Goal: Task Accomplishment & Management: Manage account settings

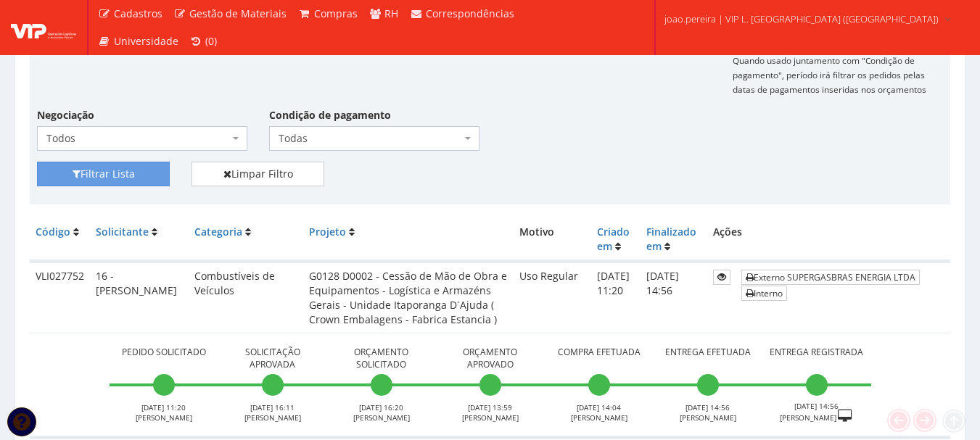
scroll to position [290, 0]
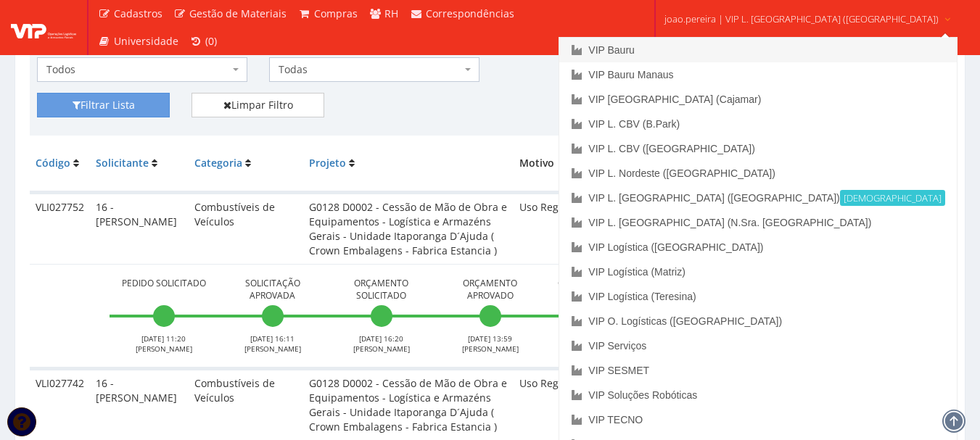
click at [693, 44] on link "VIP Bauru" at bounding box center [757, 50] width 397 height 25
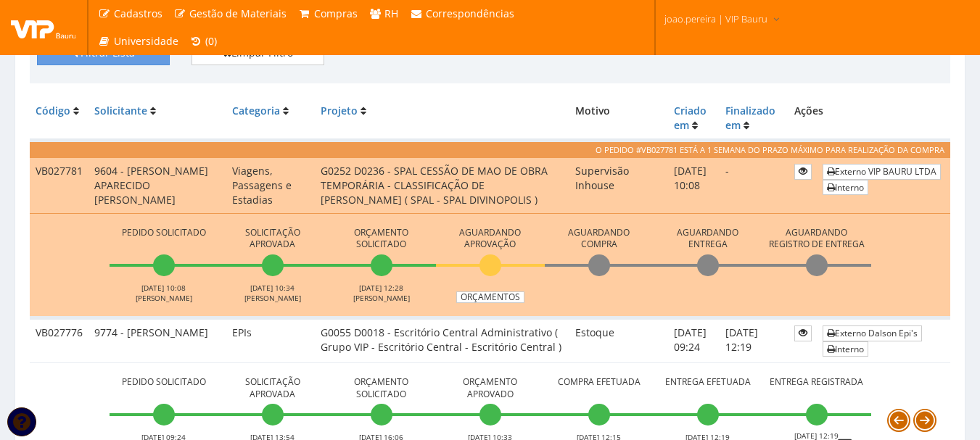
scroll to position [363, 0]
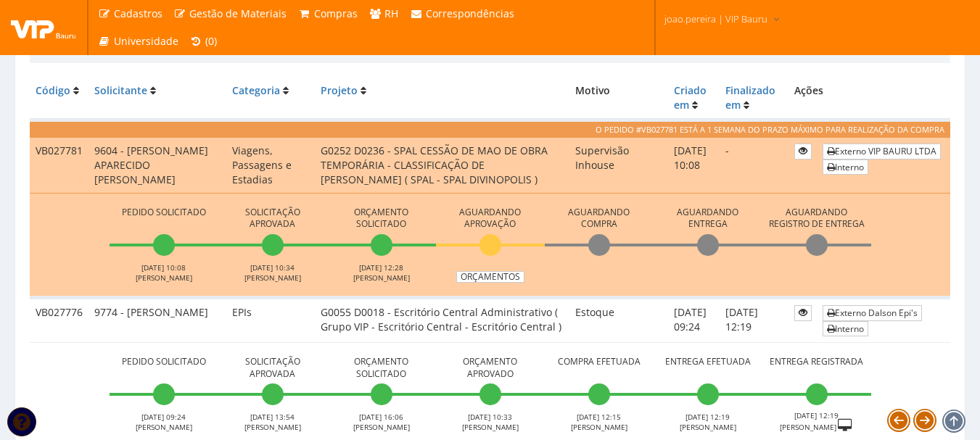
click at [949, 326] on td "Externo Dalson Epi's Interno" at bounding box center [882, 320] width 133 height 46
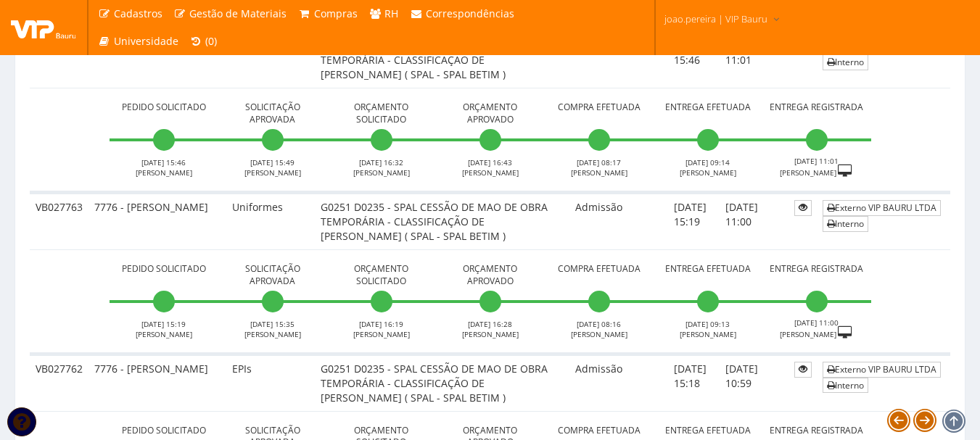
scroll to position [2538, 0]
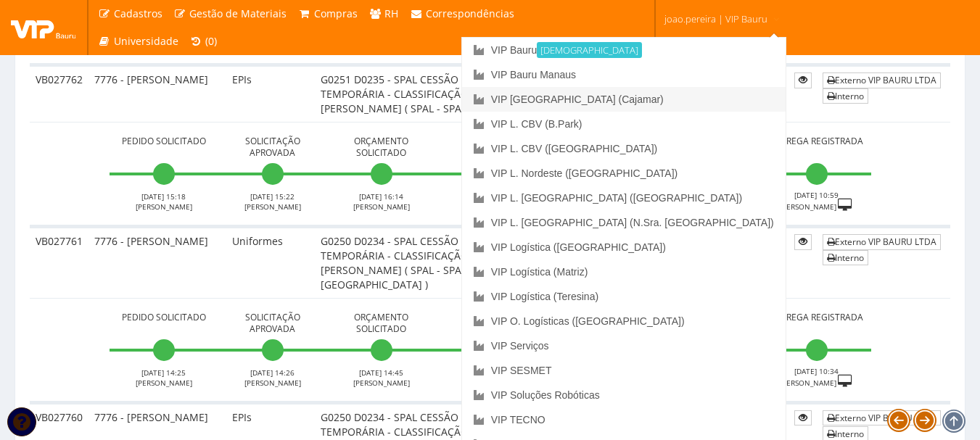
click at [679, 98] on link "VIP [GEOGRAPHIC_DATA] (Cajamar)" at bounding box center [623, 99] width 323 height 25
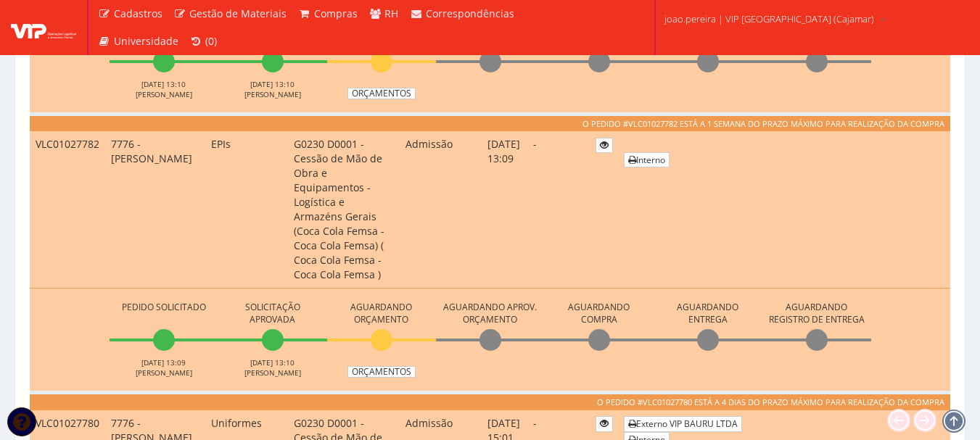
scroll to position [725, 0]
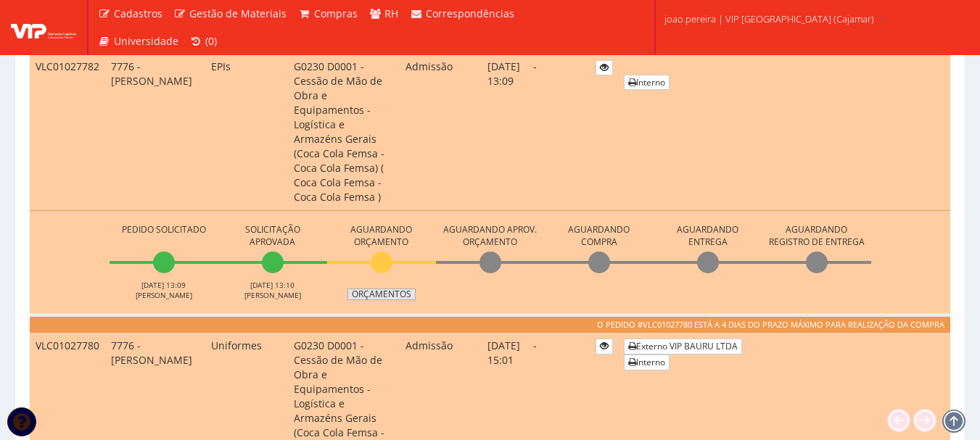
click at [373, 289] on link "Orçamentos" at bounding box center [381, 295] width 68 height 12
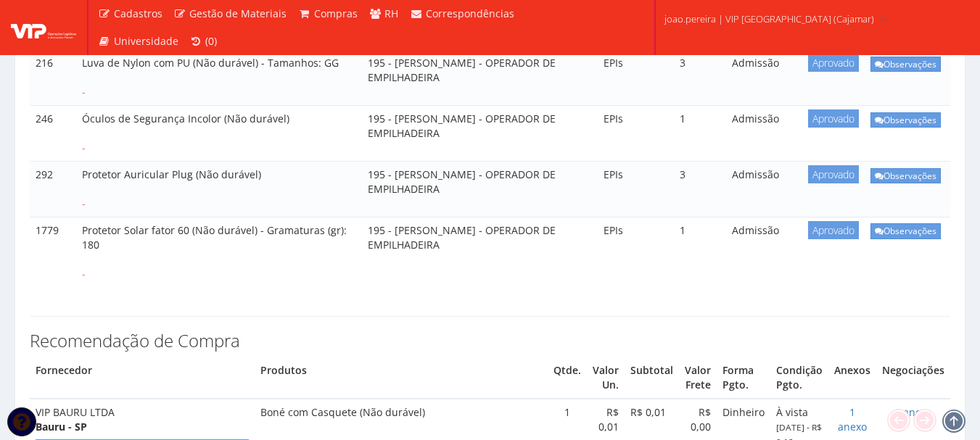
scroll to position [725, 0]
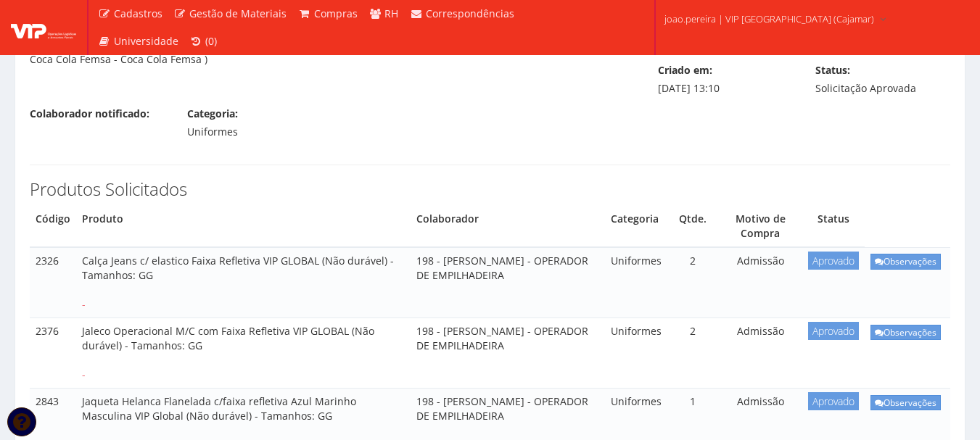
scroll to position [145, 0]
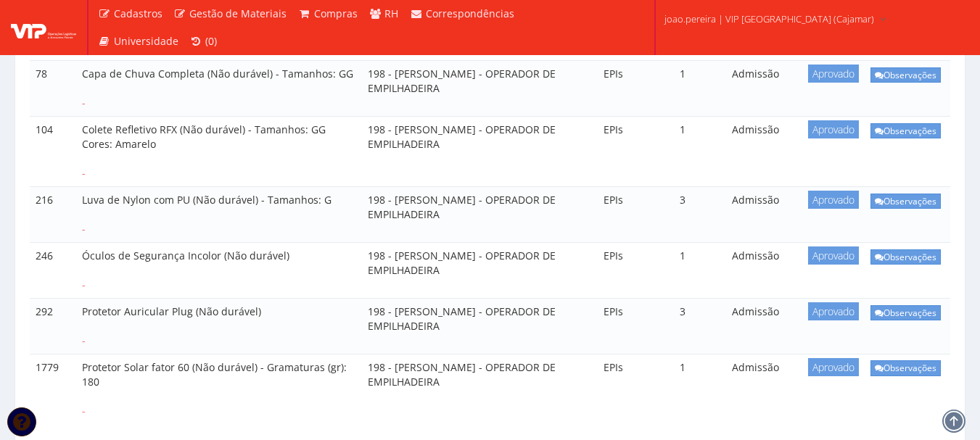
scroll to position [508, 0]
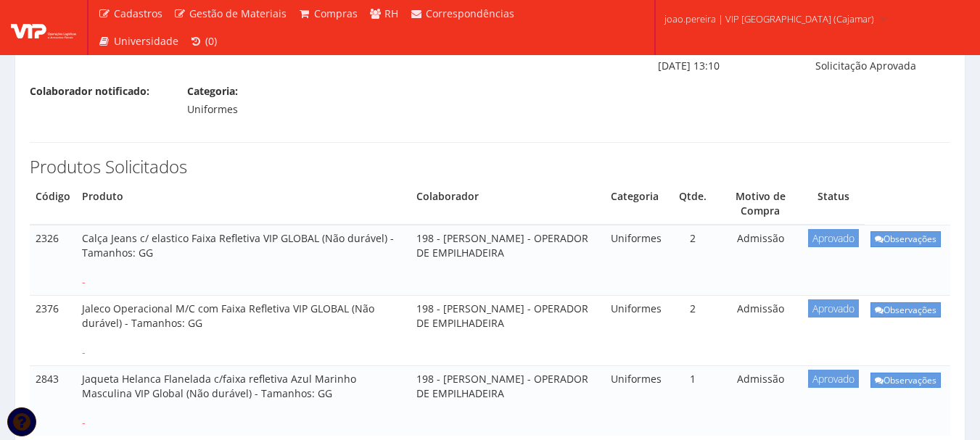
scroll to position [218, 0]
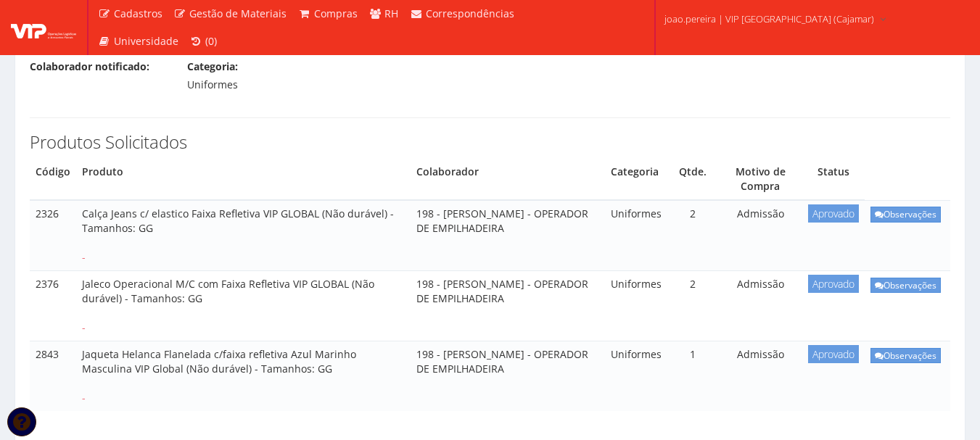
click at [36, 103] on div "Produtos Solicitados Código Produto Colaborador Categoria Qtde. Motivo de Compr…" at bounding box center [490, 264] width 942 height 323
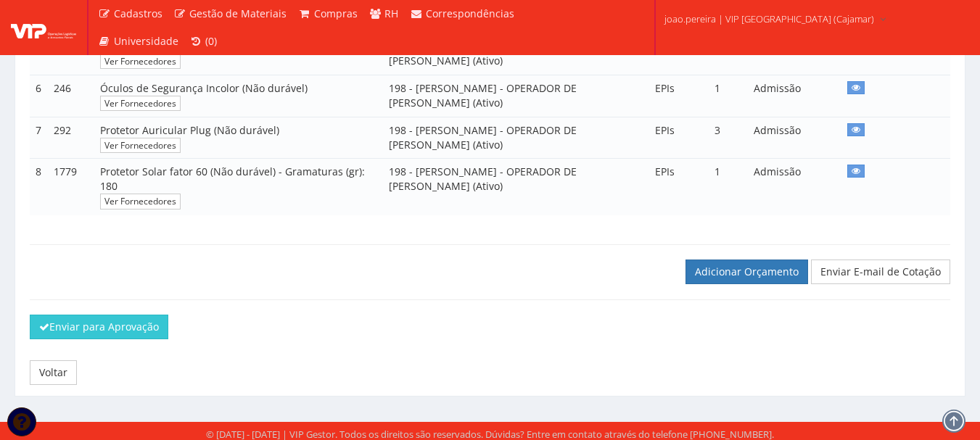
scroll to position [558, 0]
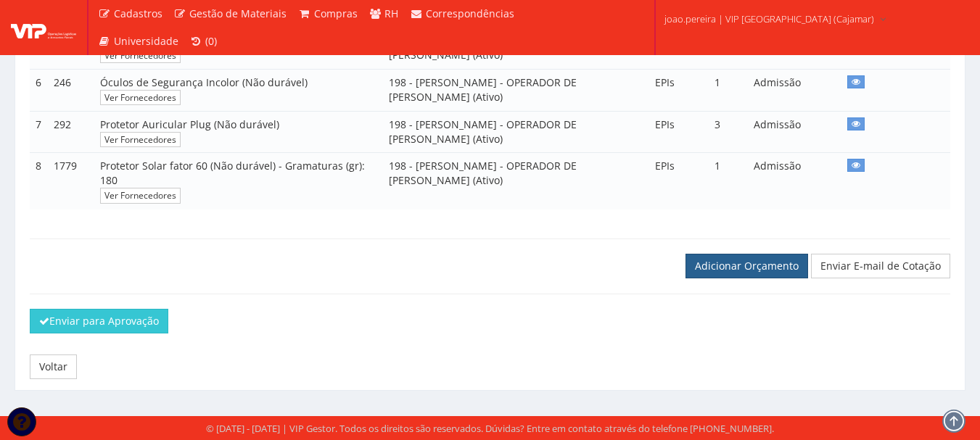
click at [755, 254] on link "Adicionar Orçamento" at bounding box center [746, 266] width 123 height 25
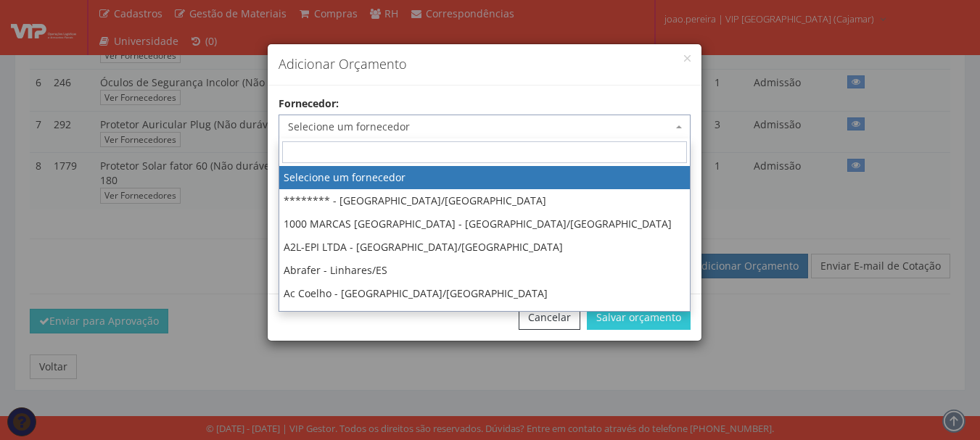
click at [381, 127] on span "Selecione um fornecedor" at bounding box center [480, 127] width 384 height 15
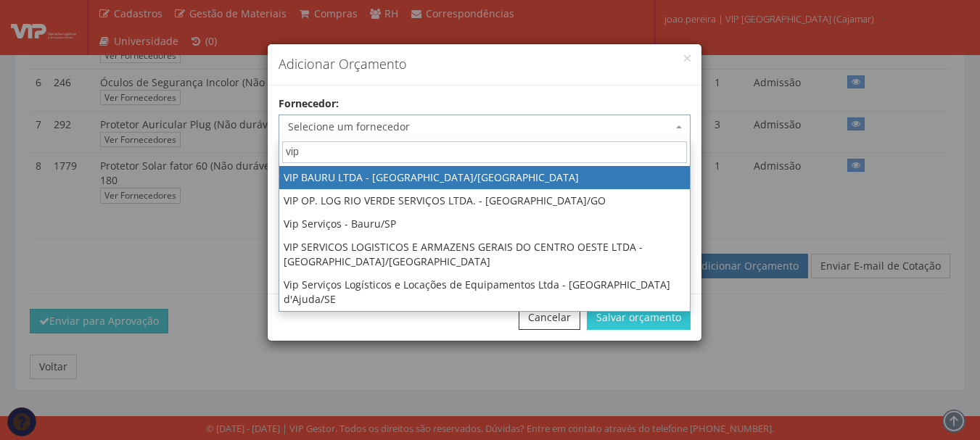
type input "vip"
select select "532"
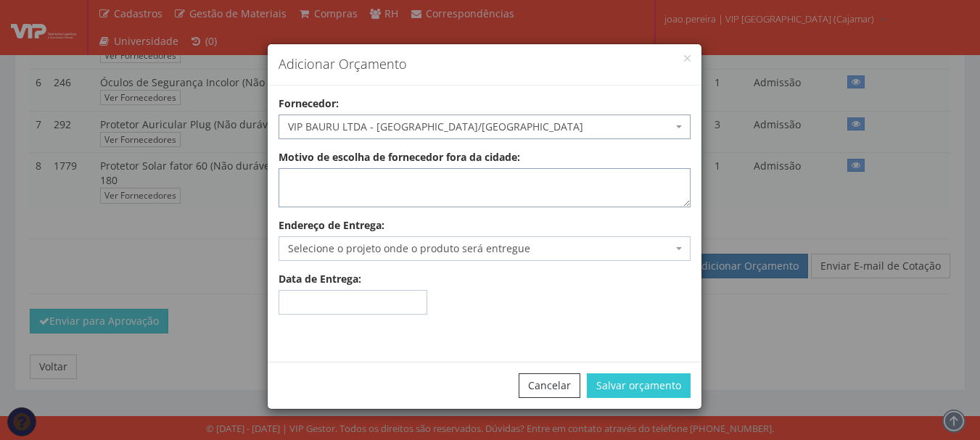
click at [354, 187] on textarea "Motivo de escolha de fornecedor fora da cidade:" at bounding box center [484, 187] width 412 height 39
type textarea "Estoque"
click at [363, 249] on span "Selecione o projeto onde o produto será entregue" at bounding box center [480, 248] width 384 height 15
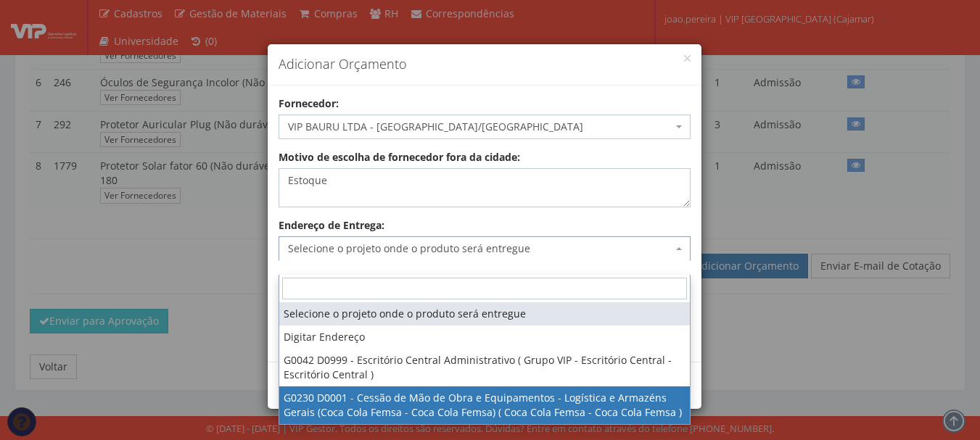
select select "230"
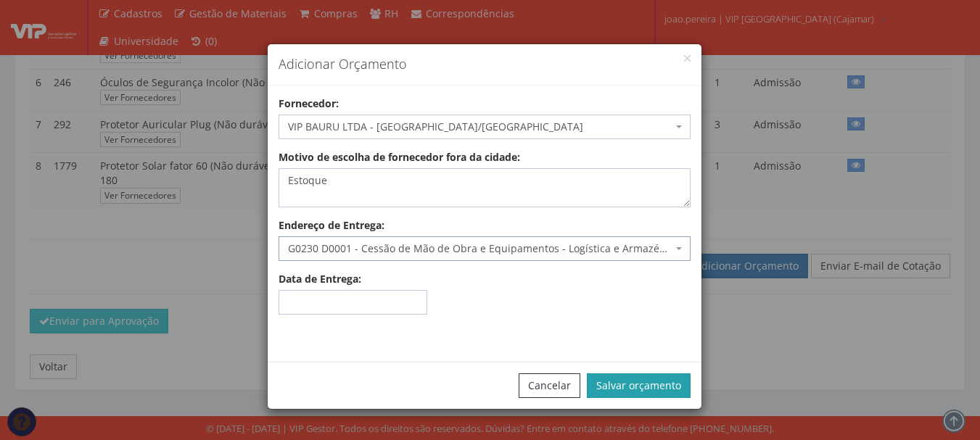
click at [669, 390] on button "Salvar orçamento" at bounding box center [639, 385] width 104 height 25
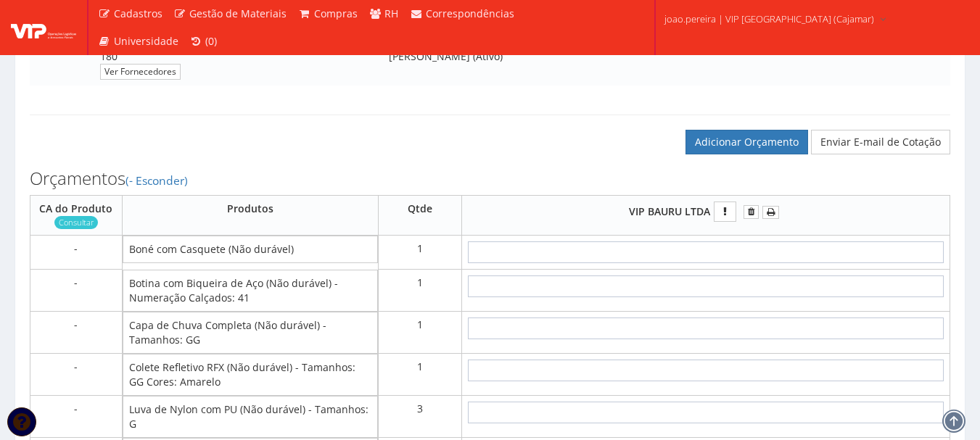
scroll to position [725, 0]
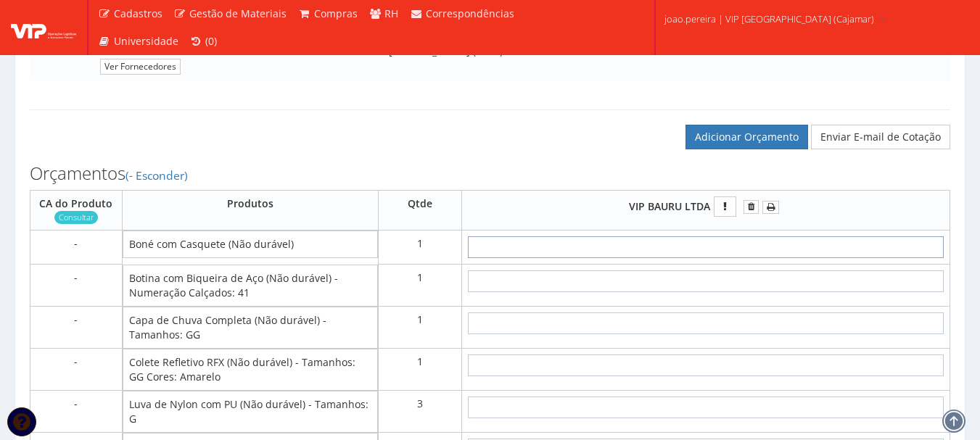
click at [750, 258] on input "text" at bounding box center [706, 247] width 476 height 22
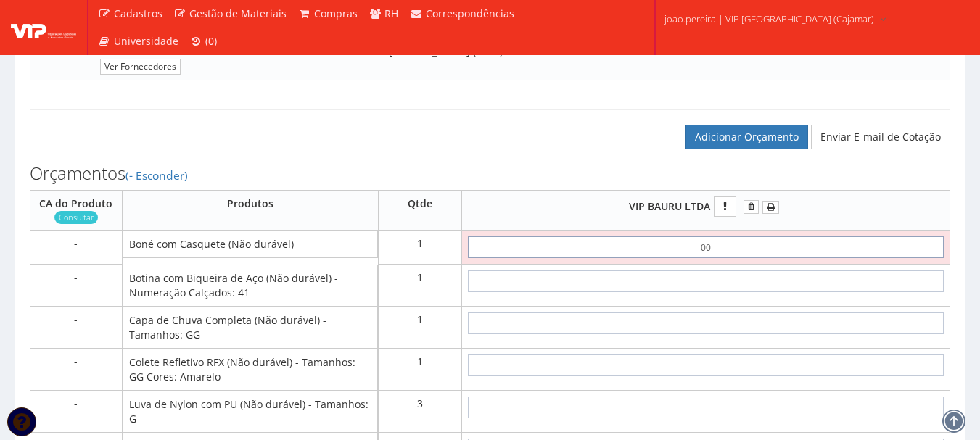
type input "0,01"
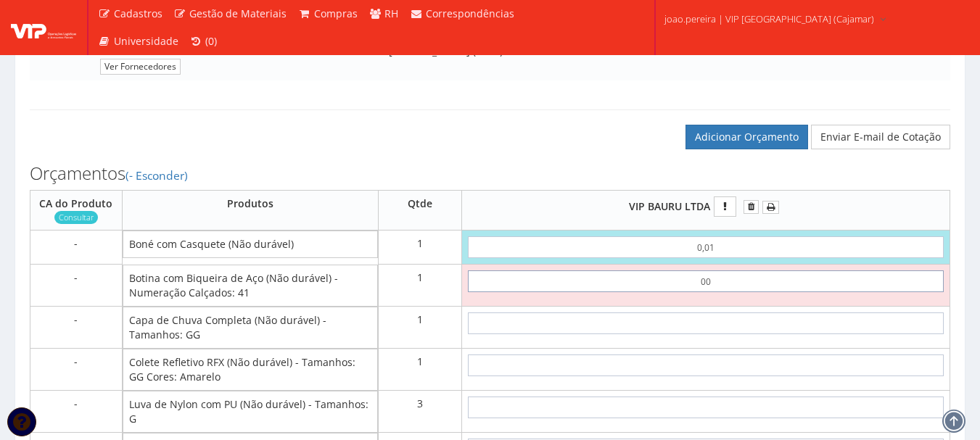
type input "0,01"
type input "0,02"
type input "0,01"
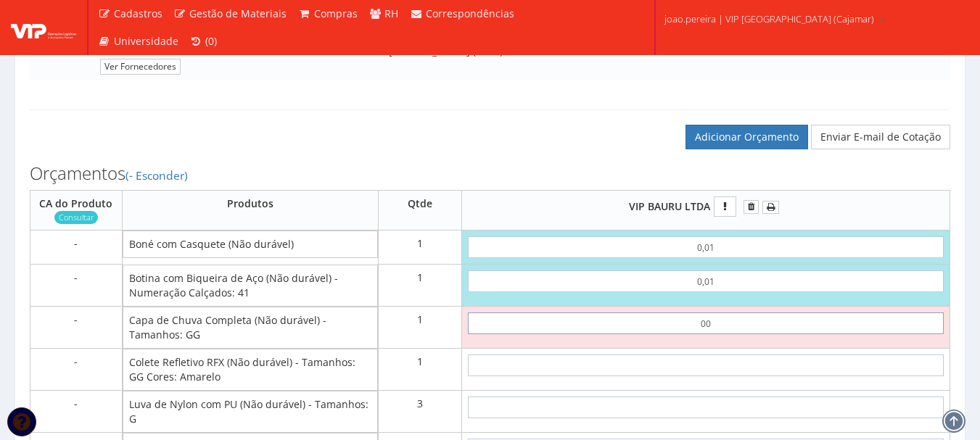
type input "0,01"
type input "0,03"
type input "0,01"
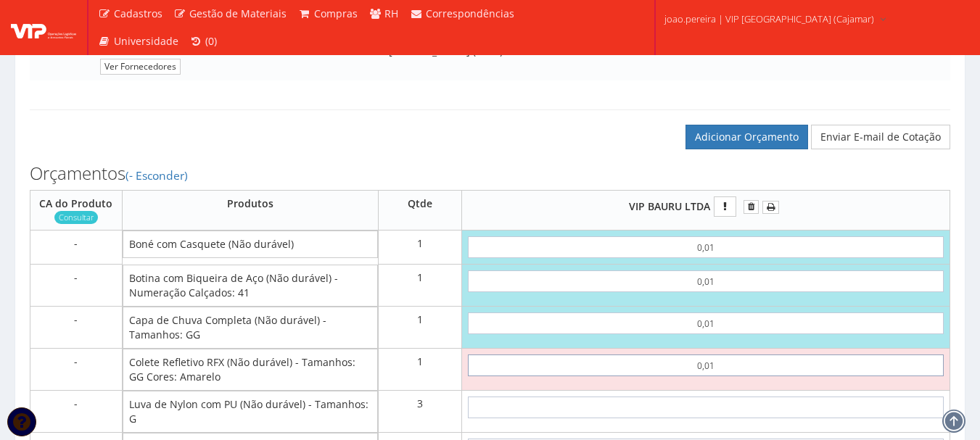
type input "0,01"
type input "0,04"
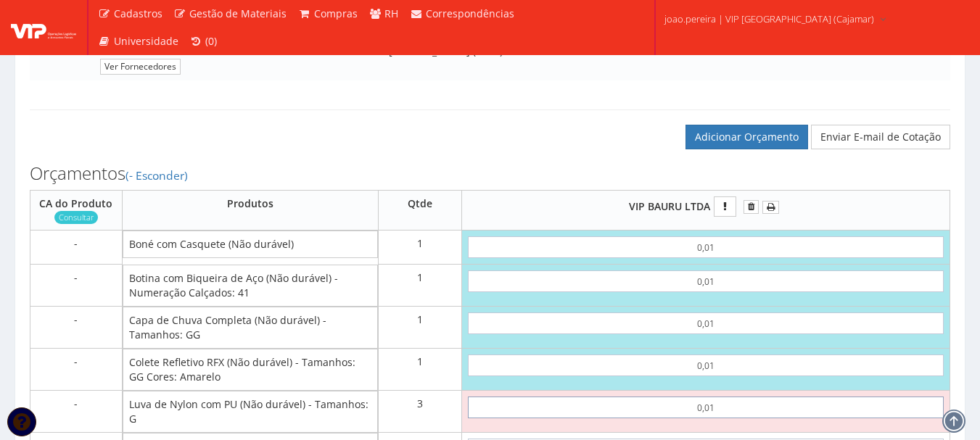
type input "0,01"
type input "0,07"
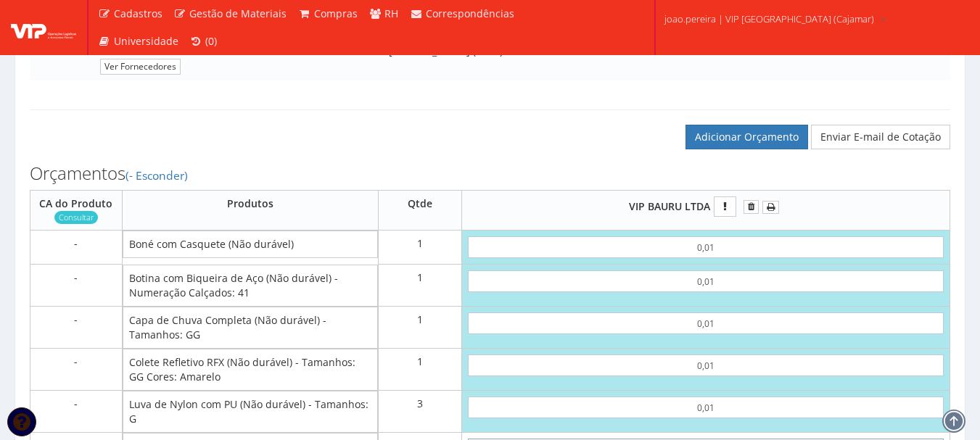
scroll to position [969, 0]
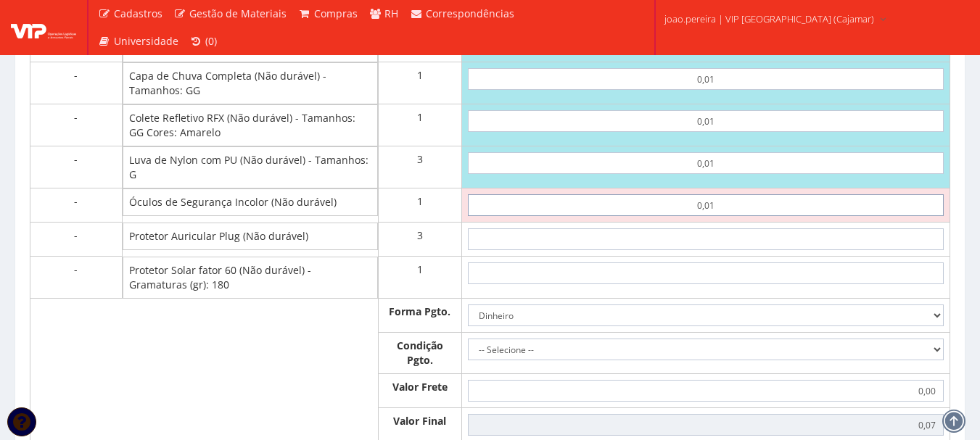
type input "0,01"
type input "0,08"
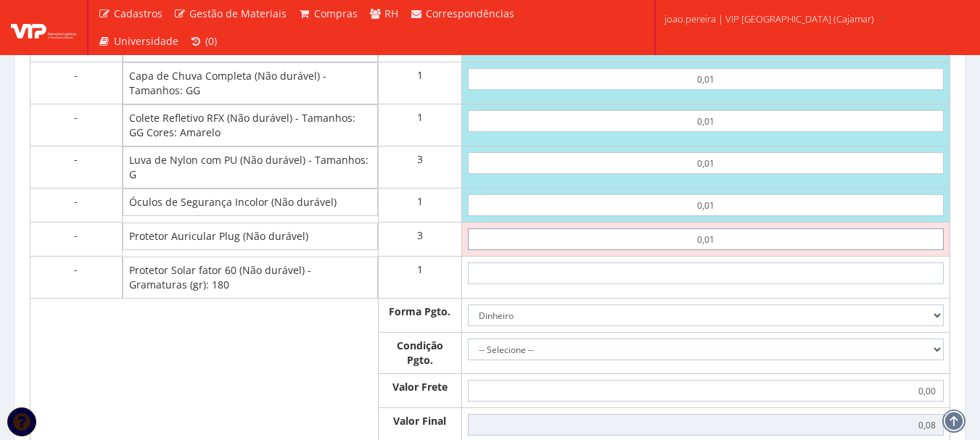
type input "0,01"
type input "0,11"
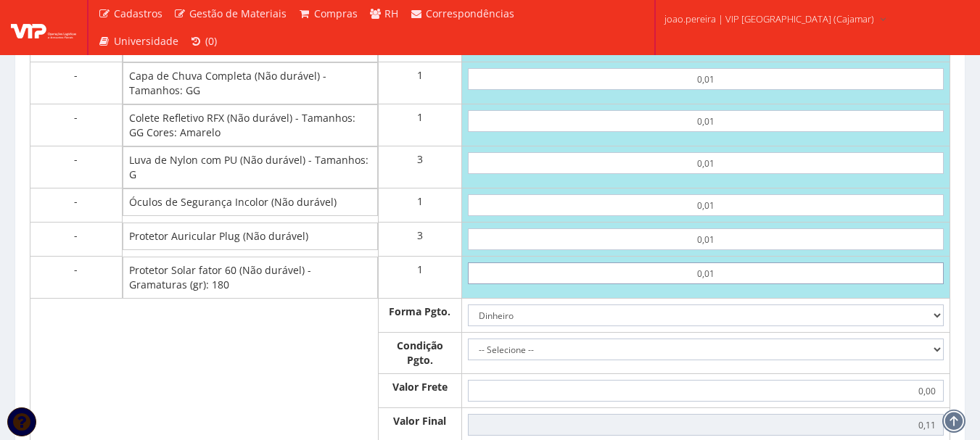
type input "0,01"
type input "0,12"
click at [935, 360] on select "-- Selecione -- À vista 7 dias 10 dias" at bounding box center [706, 350] width 476 height 22
select select "0"
click at [468, 353] on select "-- Selecione -- À vista 7 dias 10 dias" at bounding box center [706, 350] width 476 height 22
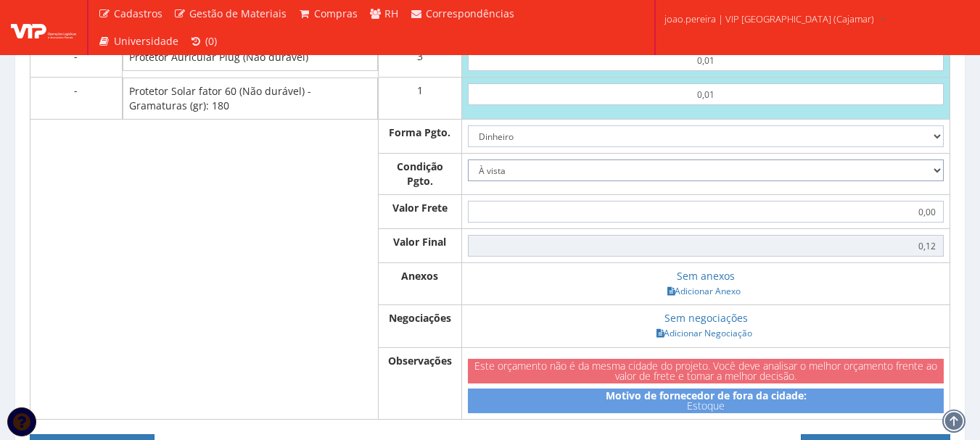
scroll to position [1187, 0]
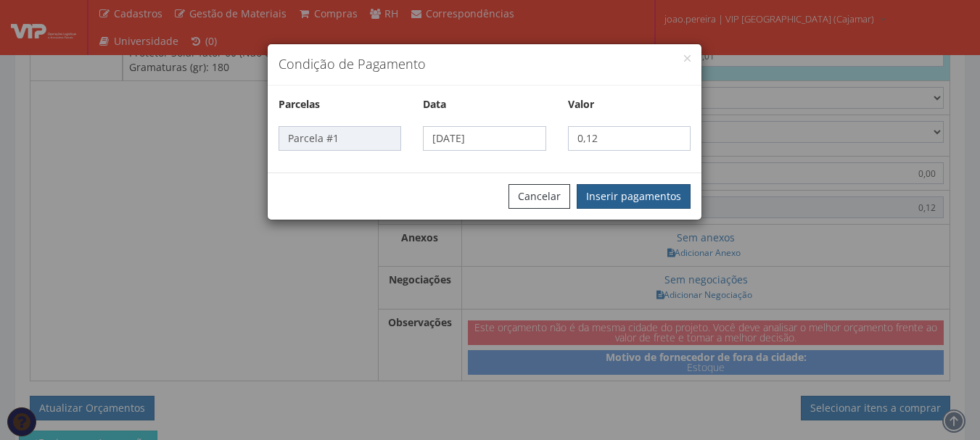
click at [668, 199] on button "Inserir pagamentos" at bounding box center [633, 196] width 114 height 25
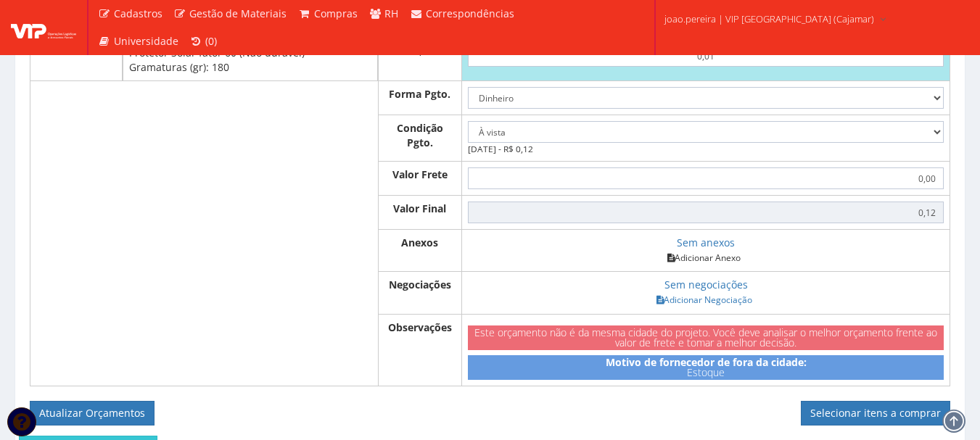
click at [701, 265] on link "Adicionar Anexo" at bounding box center [704, 257] width 82 height 15
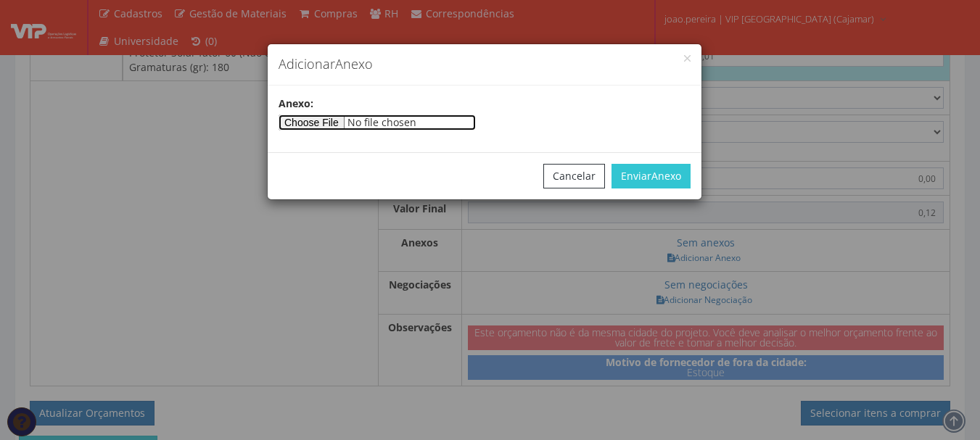
click at [323, 119] on input"] "file" at bounding box center [376, 123] width 197 height 16
type input"] "C:\fakepath\PEDIDOS SEM NOTA FISCAL ESTOQUE.docx"
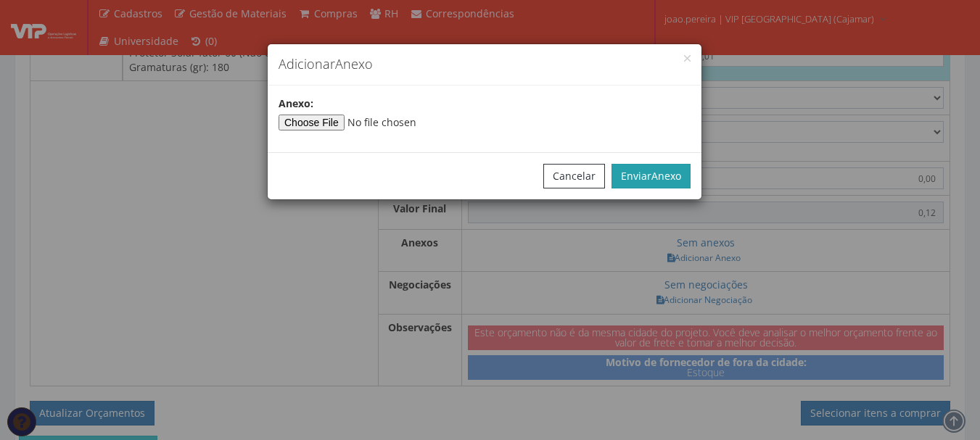
click at [661, 181] on span "Anexo" at bounding box center [666, 176] width 30 height 14
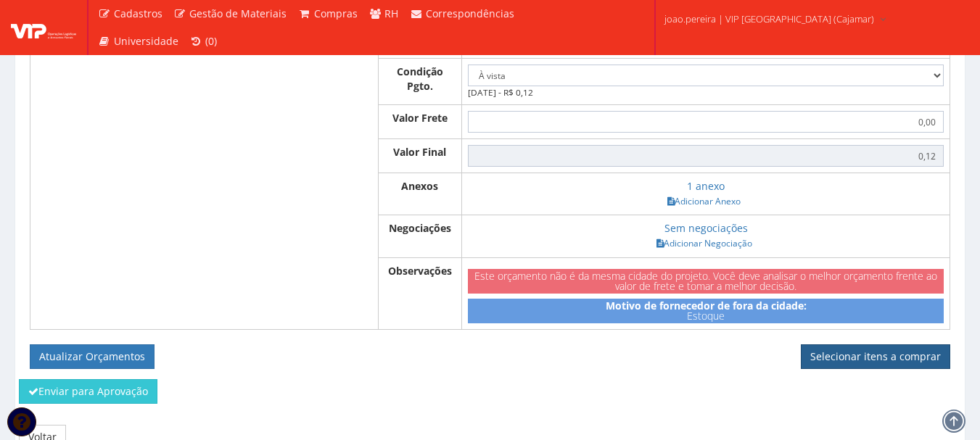
scroll to position [1328, 0]
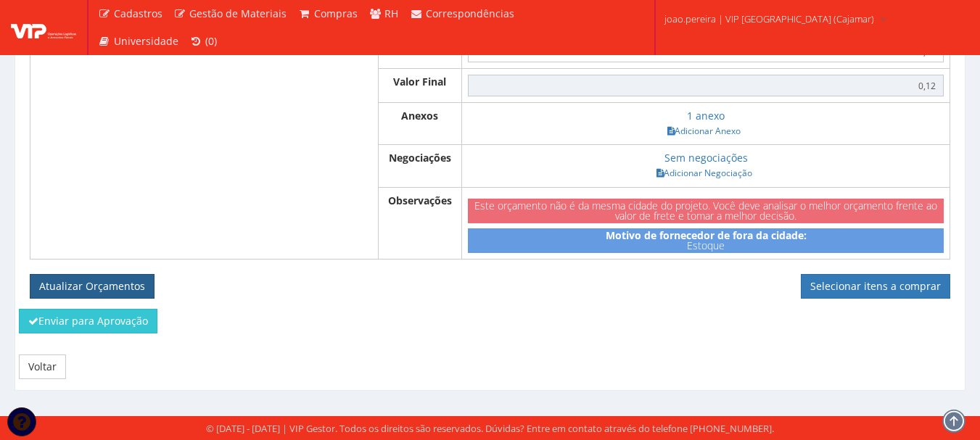
click at [112, 287] on button "Atualizar Orçamentos" at bounding box center [92, 286] width 125 height 25
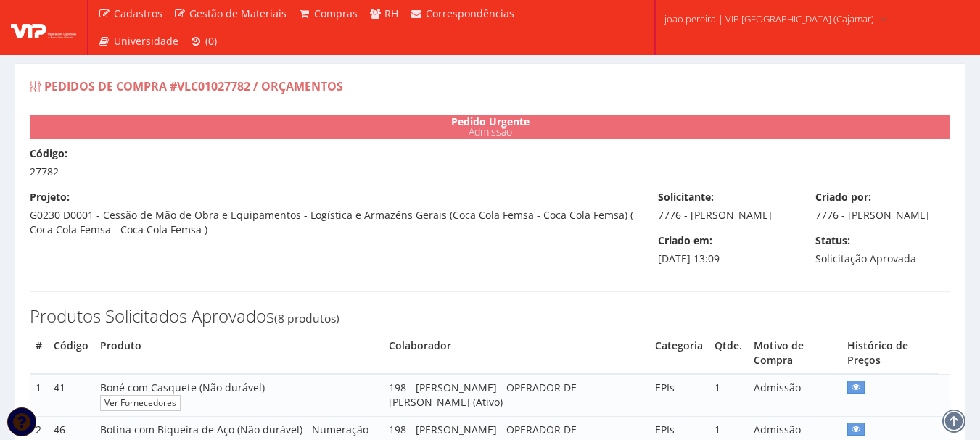
select select "0"
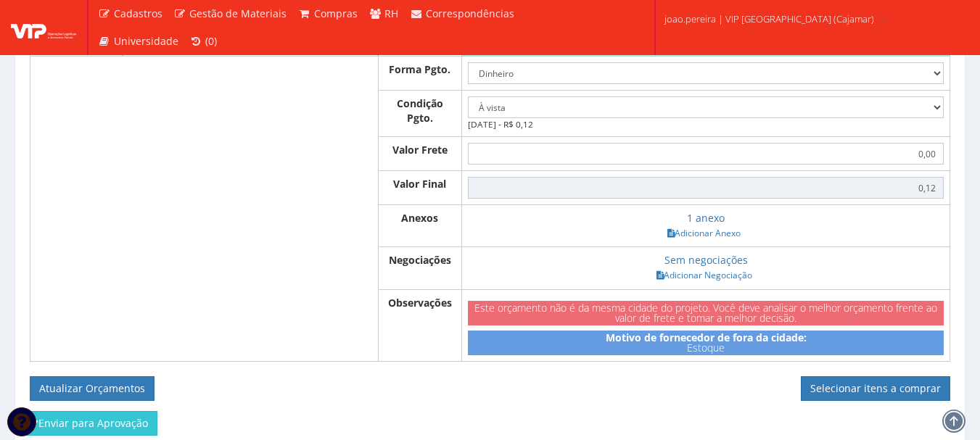
scroll to position [1160, 0]
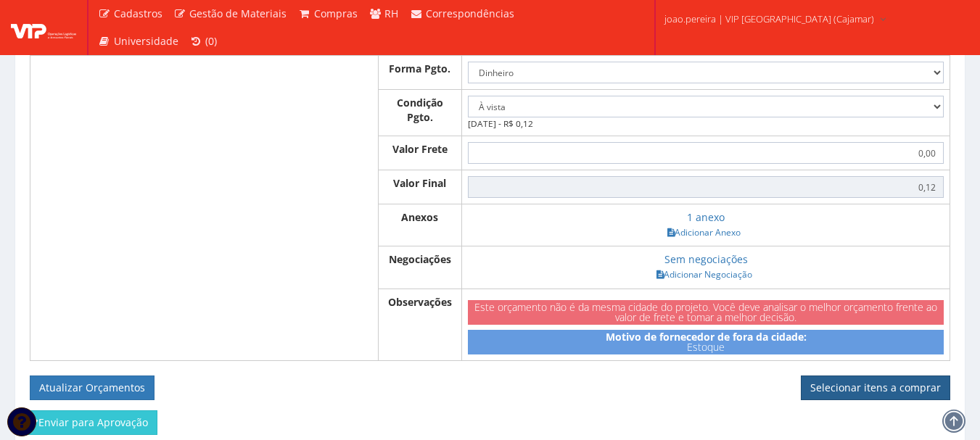
click at [890, 400] on link "Selecionar itens a comprar" at bounding box center [874, 388] width 149 height 25
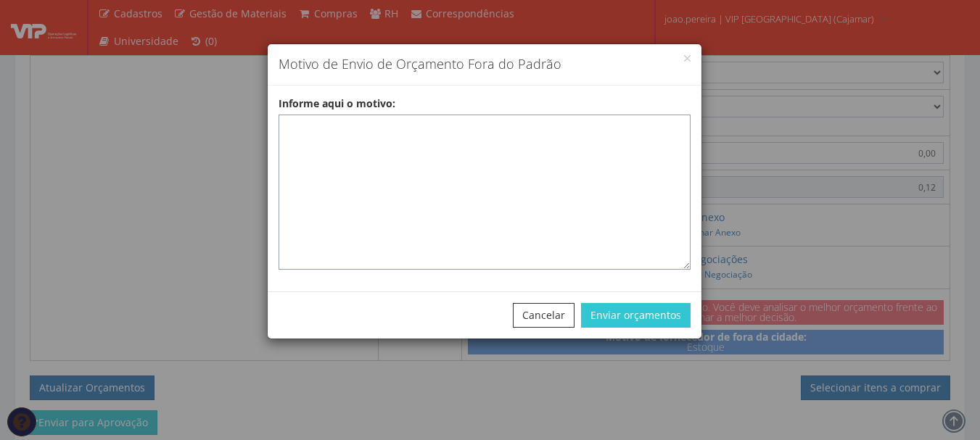
drag, startPoint x: 398, startPoint y: 133, endPoint x: 419, endPoint y: 133, distance: 21.0
click at [402, 133] on textarea "Informe aqui o motivo:" at bounding box center [484, 192] width 412 height 155
click at [312, 128] on textarea "Informe aqui o motivo:" at bounding box center [484, 192] width 412 height 155
paste textarea "EPIS ou UNIFORMES - Pedido de compra para emissão de ficha de EPIS ou Uniformes…"
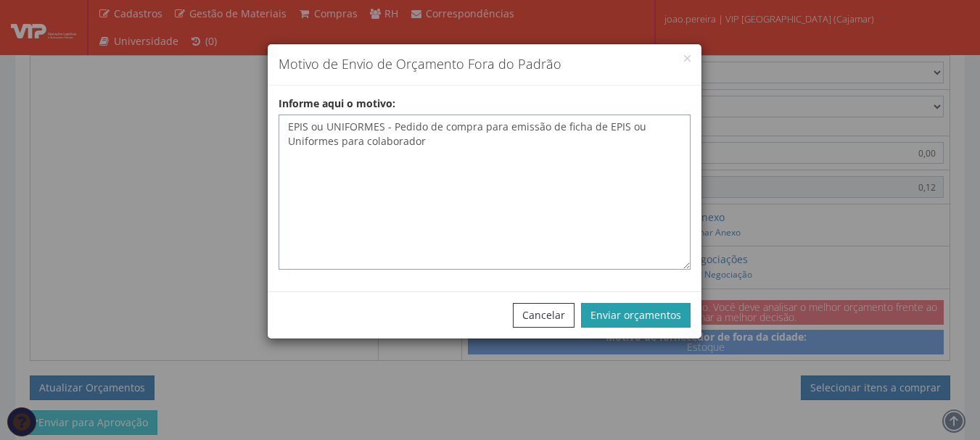
type textarea "EPIS ou UNIFORMES - Pedido de compra para emissão de ficha de EPIS ou Uniformes…"
click at [655, 319] on button "Enviar orçamentos" at bounding box center [635, 315] width 109 height 25
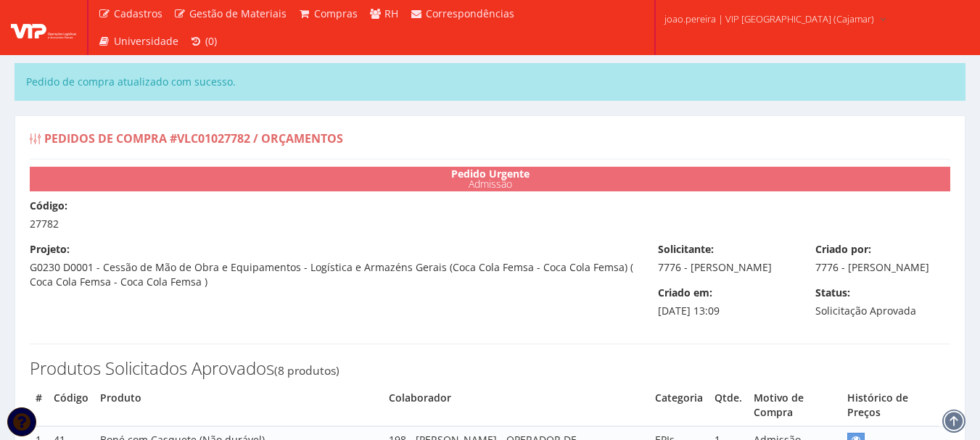
select select "0"
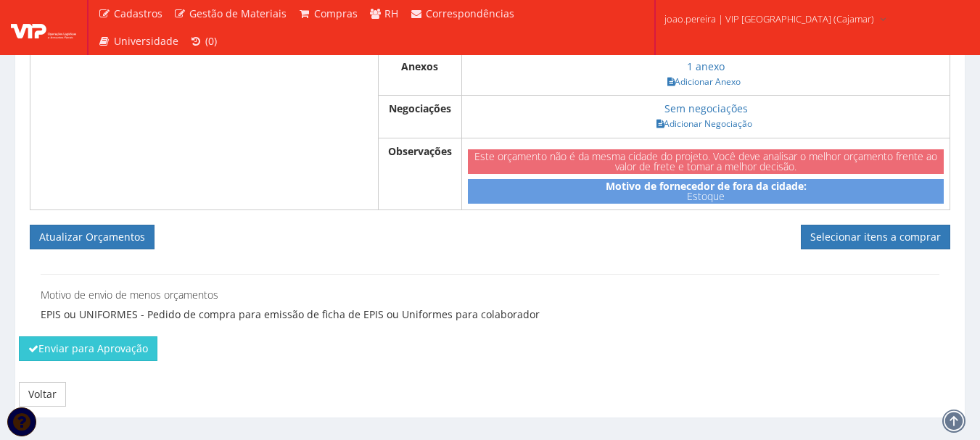
scroll to position [1378, 0]
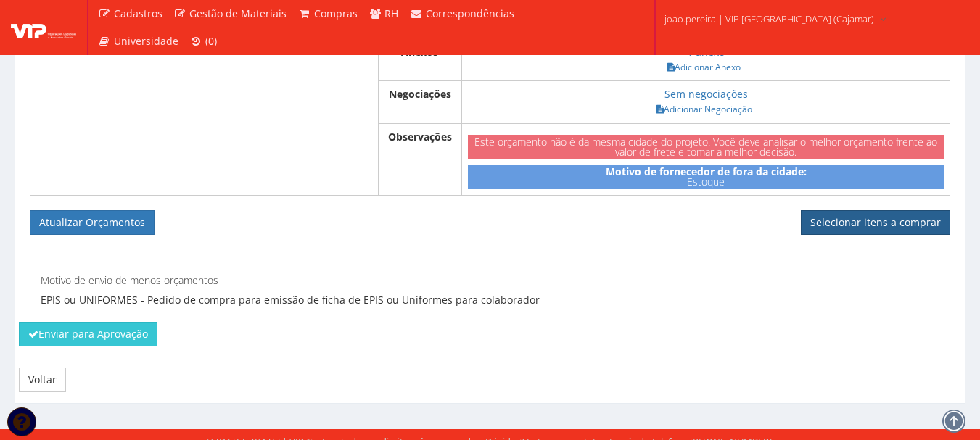
click at [872, 235] on link "Selecionar itens a comprar" at bounding box center [874, 222] width 149 height 25
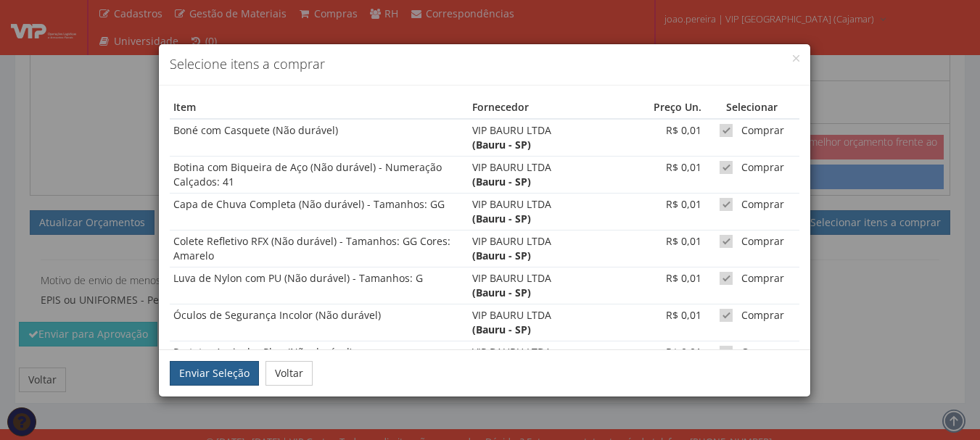
click at [221, 363] on button "Enviar Seleção" at bounding box center [214, 373] width 89 height 25
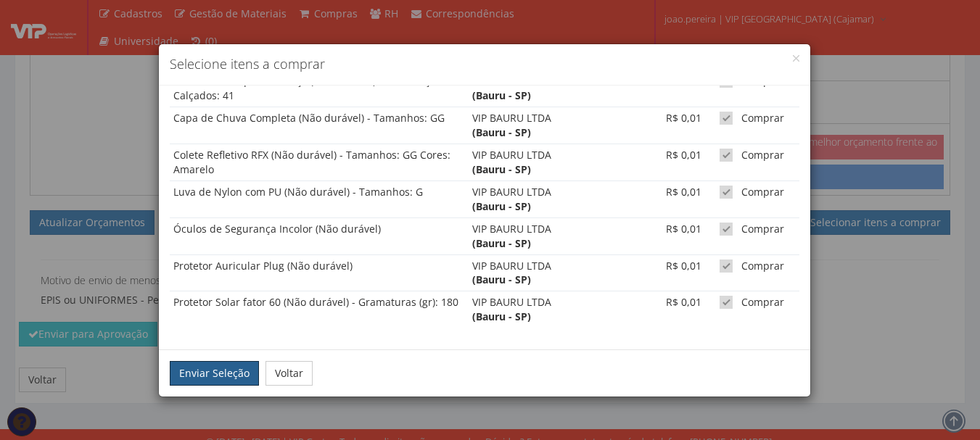
scroll to position [90, 0]
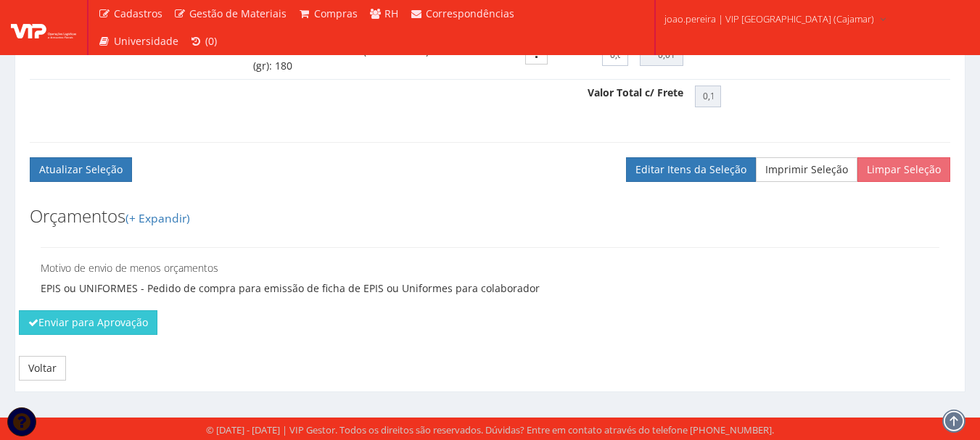
scroll to position [1140, 0]
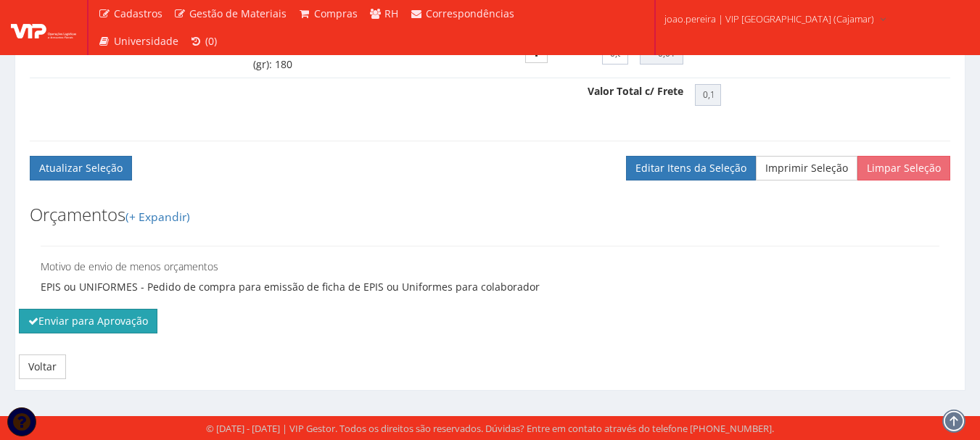
click at [70, 326] on button "Enviar para Aprovação" at bounding box center [88, 321] width 138 height 25
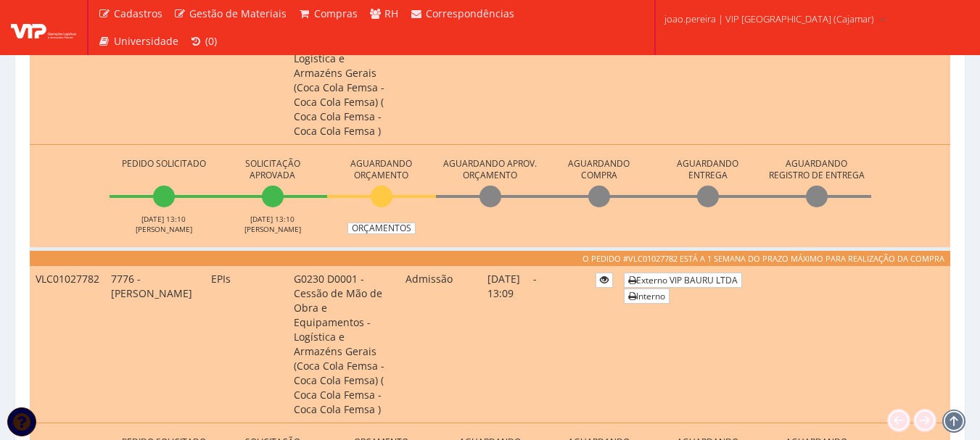
scroll to position [508, 0]
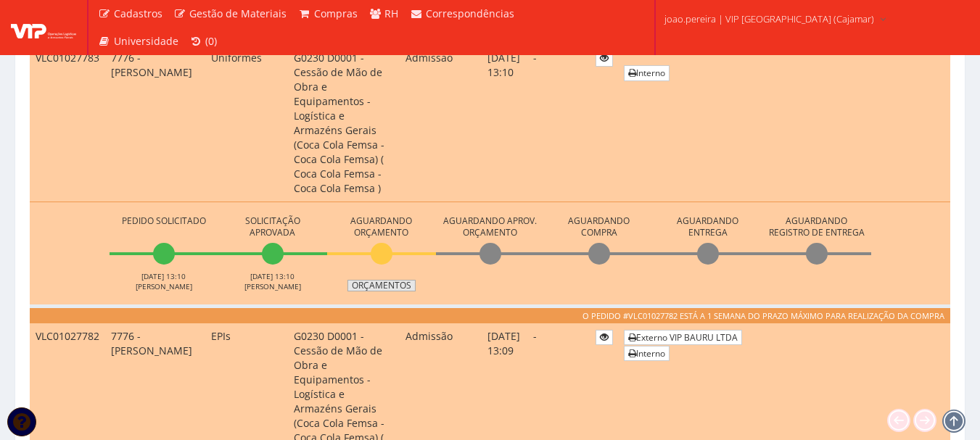
click at [387, 280] on link "Orçamentos" at bounding box center [381, 286] width 68 height 12
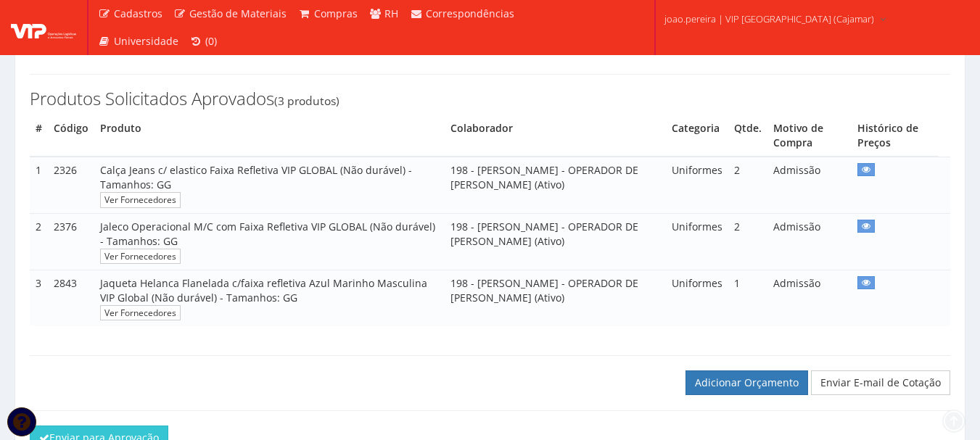
scroll to position [349, 0]
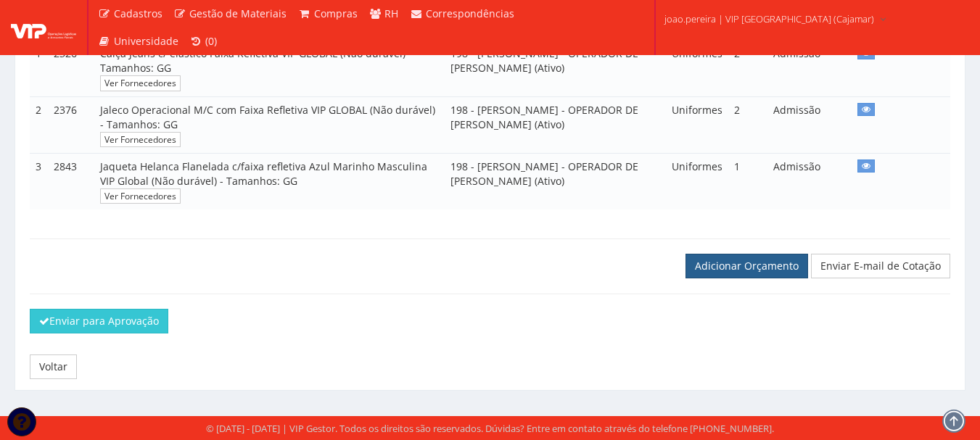
click at [770, 268] on link "Adicionar Orçamento" at bounding box center [746, 266] width 123 height 25
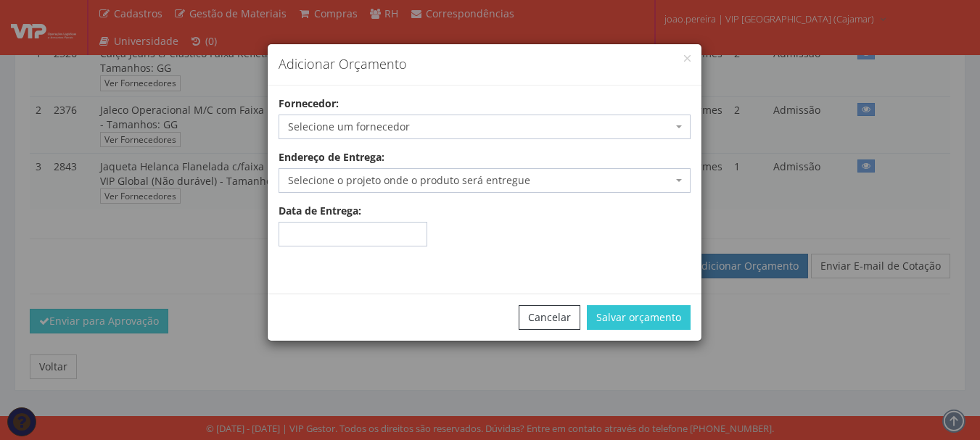
click at [471, 120] on span "Selecione um fornecedor" at bounding box center [480, 127] width 384 height 15
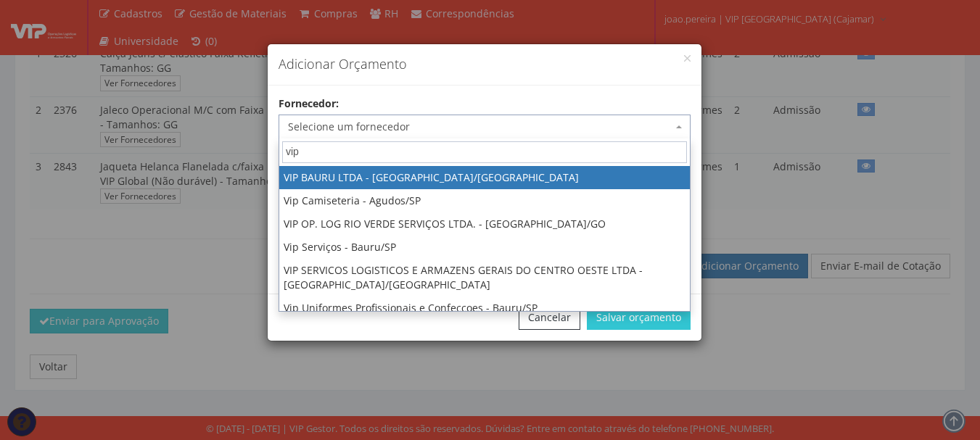
type input "vip"
select select "532"
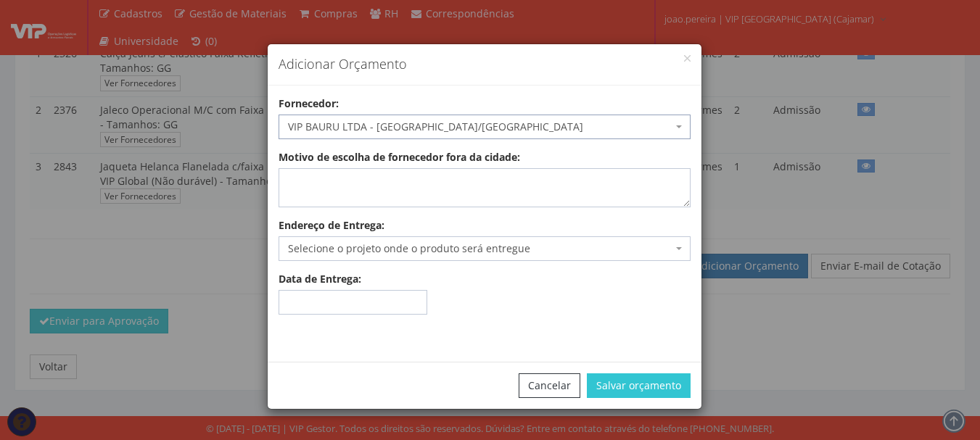
click at [448, 222] on div "Endereço de Entrega: Selecione o projeto onde o produto será entregue Digitar E…" at bounding box center [485, 239] width 434 height 43
click at [425, 172] on textarea "Motivo de escolha de fornecedor fora da cidade:" at bounding box center [484, 187] width 412 height 39
type textarea "estoque"
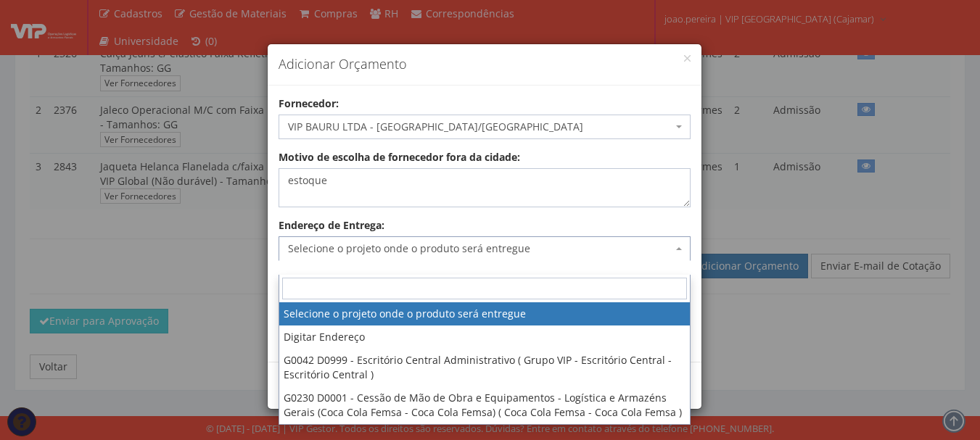
click at [626, 251] on span "Selecione o projeto onde o produto será entregue" at bounding box center [480, 248] width 384 height 15
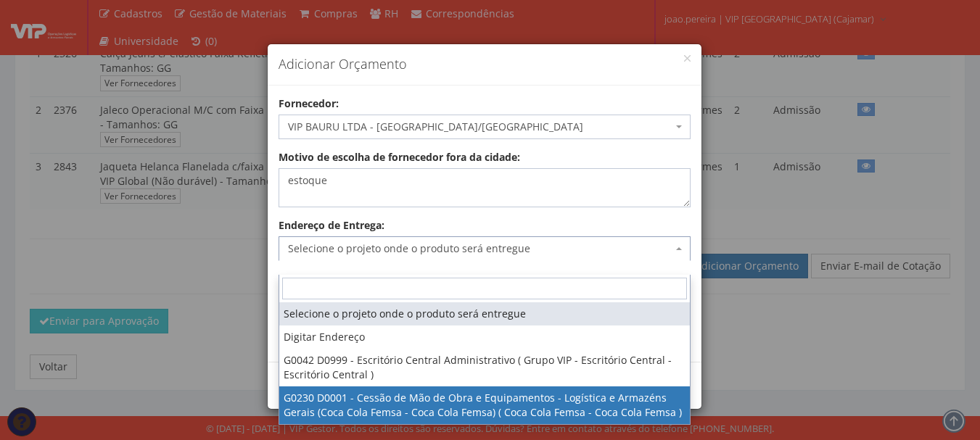
select select "230"
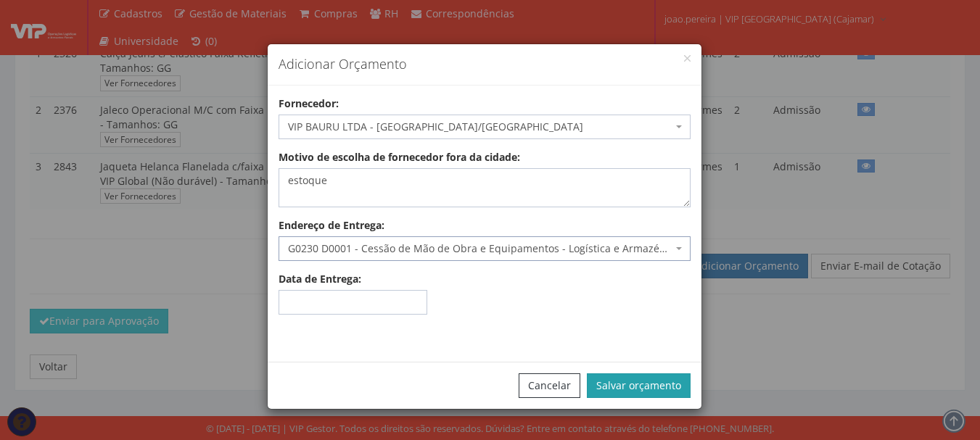
click at [646, 375] on button "Salvar orçamento" at bounding box center [639, 385] width 104 height 25
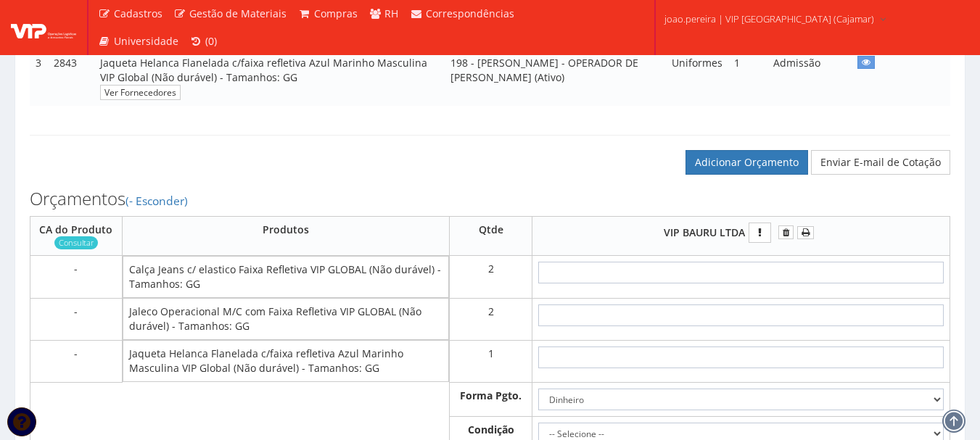
scroll to position [580, 0]
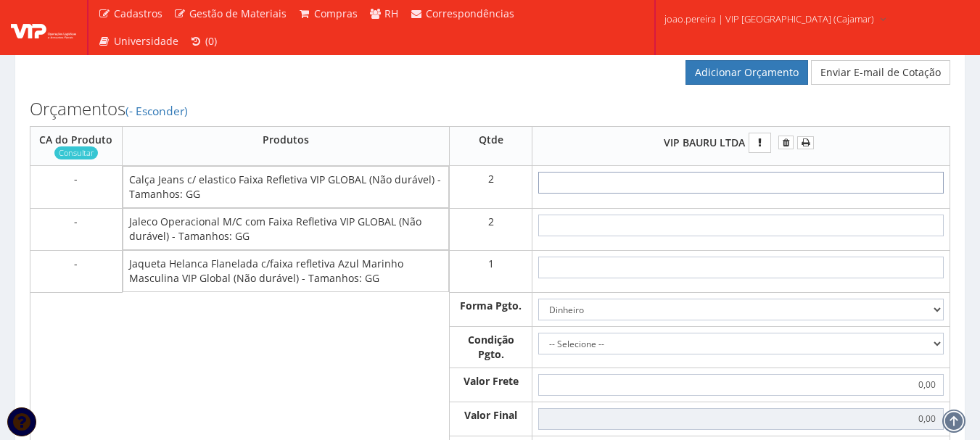
click at [765, 194] on input "text" at bounding box center [740, 183] width 405 height 22
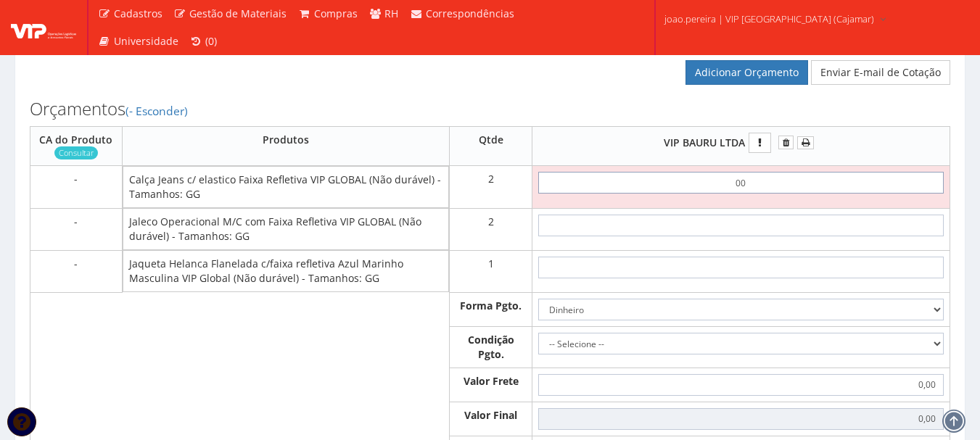
type input "0,01"
type input "0,02"
type input "0,01"
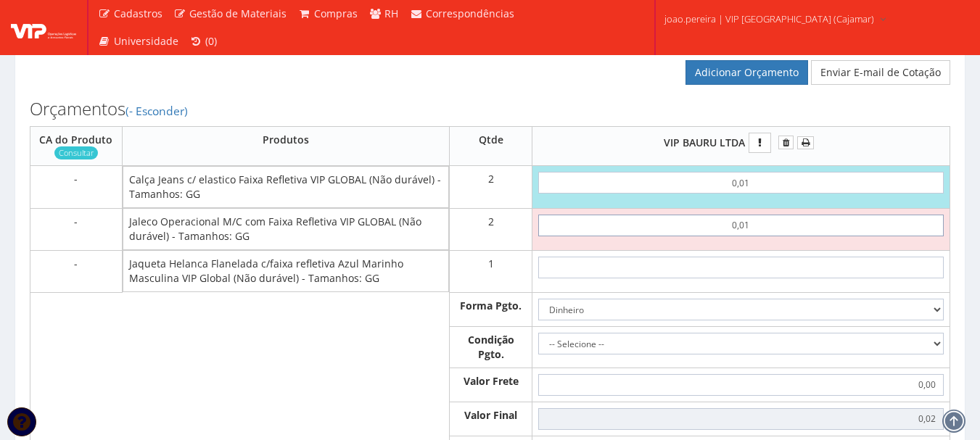
type input "0,01"
type input "0,04"
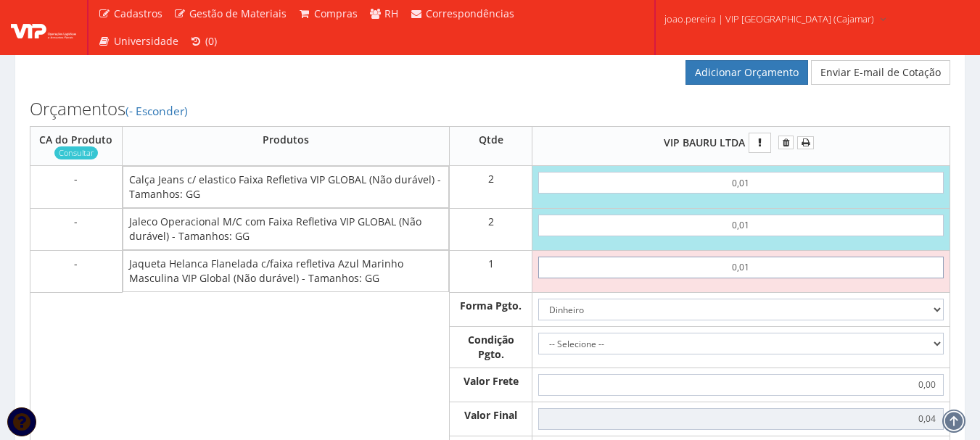
type input "0,01"
type input "0,05"
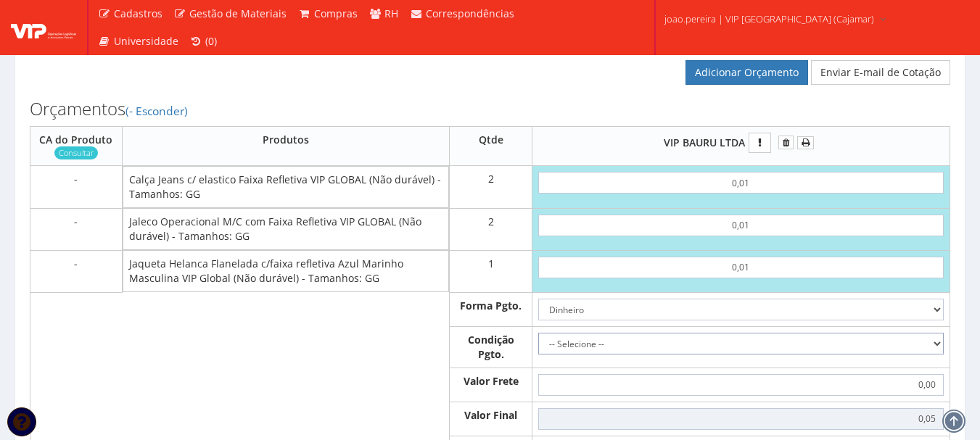
click at [934, 355] on select "-- Selecione -- À vista 7 dias 10 dias" at bounding box center [740, 344] width 405 height 22
select select "0"
click at [538, 347] on select "-- Selecione -- À vista 7 dias 10 dias" at bounding box center [740, 344] width 405 height 22
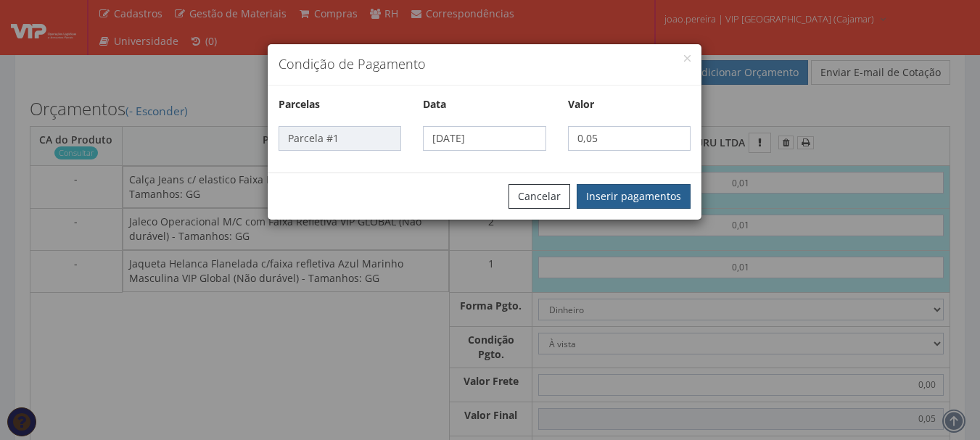
click at [637, 186] on button "Inserir pagamentos" at bounding box center [633, 196] width 114 height 25
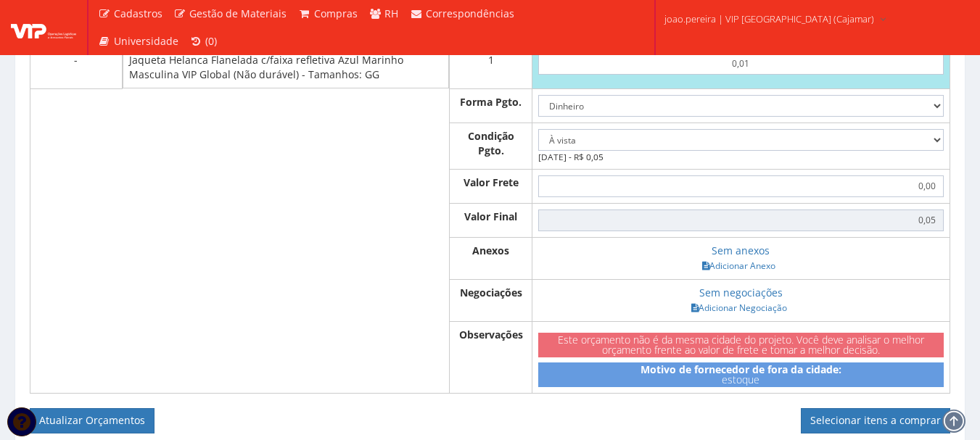
scroll to position [798, 0]
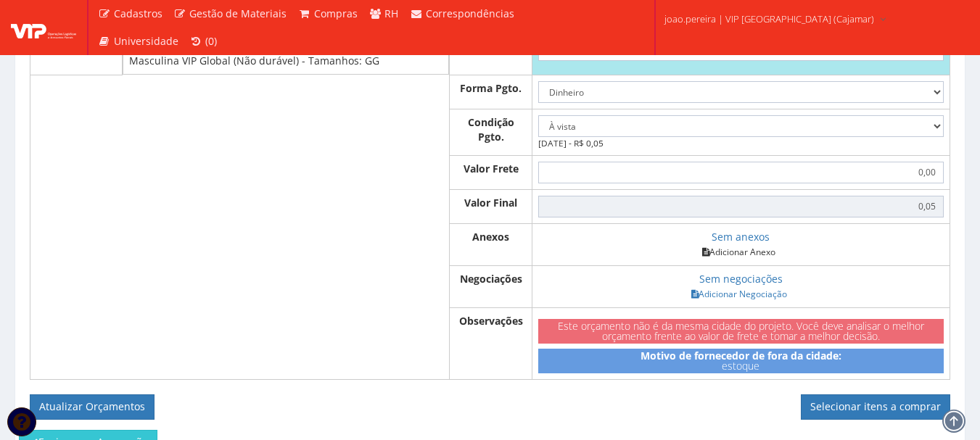
click at [742, 260] on link "Adicionar Anexo" at bounding box center [738, 251] width 82 height 15
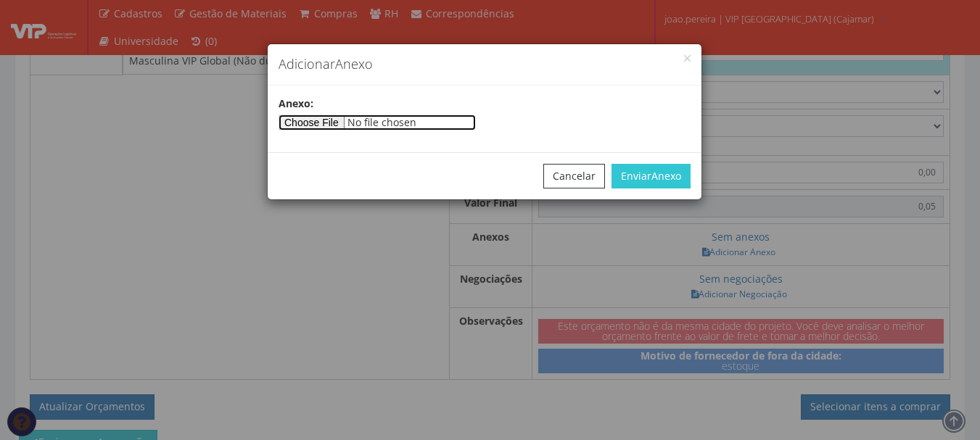
click at [318, 128] on input"] "file" at bounding box center [376, 123] width 197 height 16
type input"] "C:\fakepath\PEDIDOS SEM NOTA FISCAL ESTOQUE.docx"
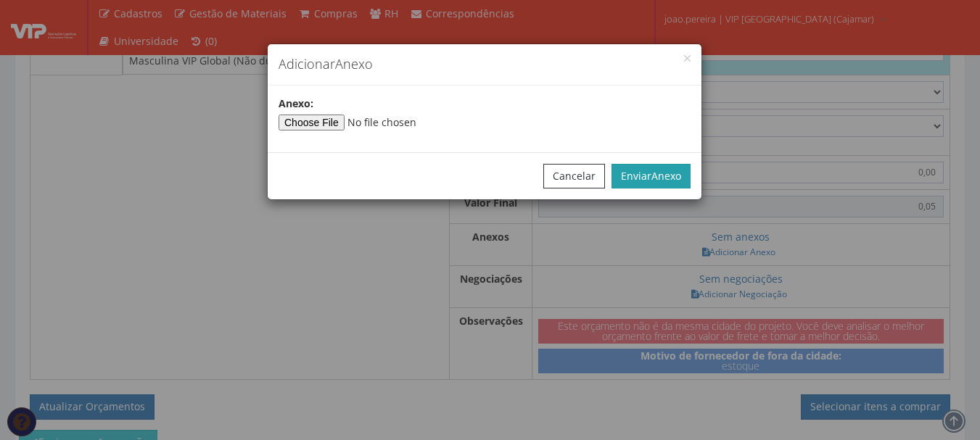
click at [646, 176] on button "Enviar Anexo" at bounding box center [650, 176] width 79 height 25
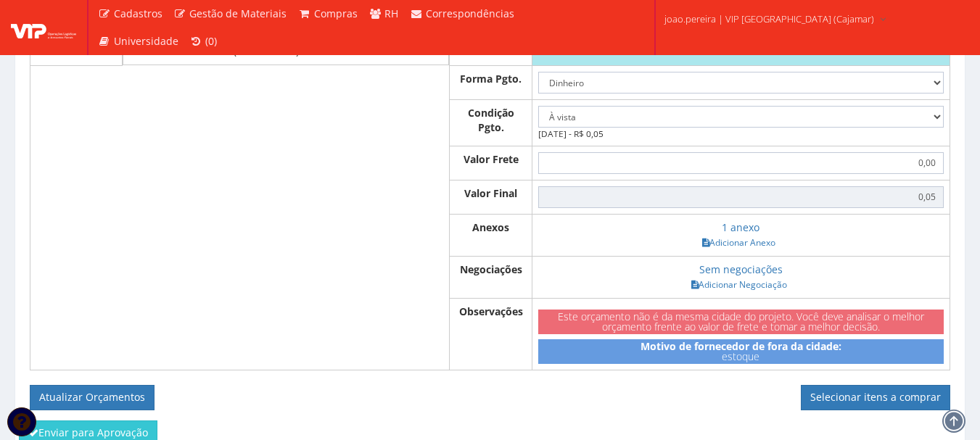
scroll to position [870, 0]
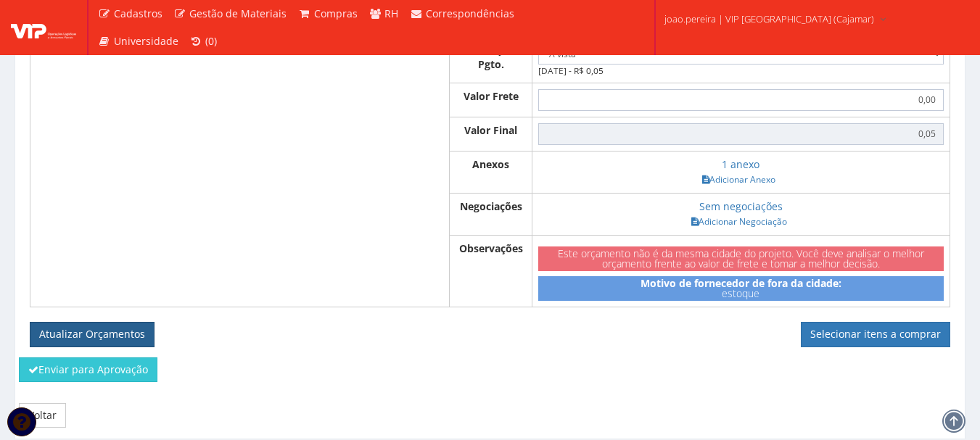
click at [103, 347] on button "Atualizar Orçamentos" at bounding box center [92, 334] width 125 height 25
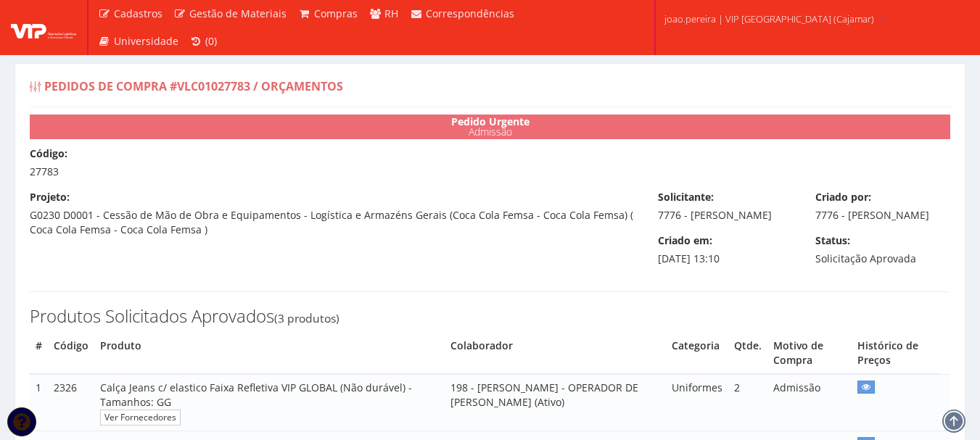
select select "0"
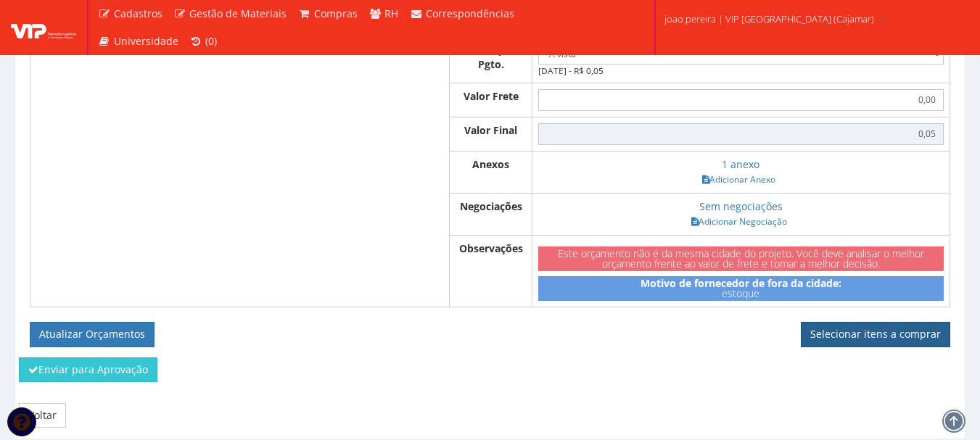
scroll to position [881, 0]
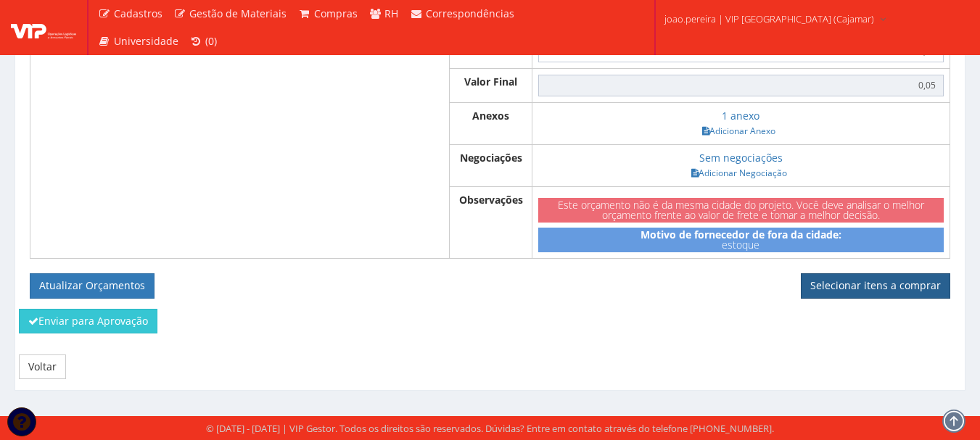
click at [879, 281] on link "Selecionar itens a comprar" at bounding box center [874, 285] width 149 height 25
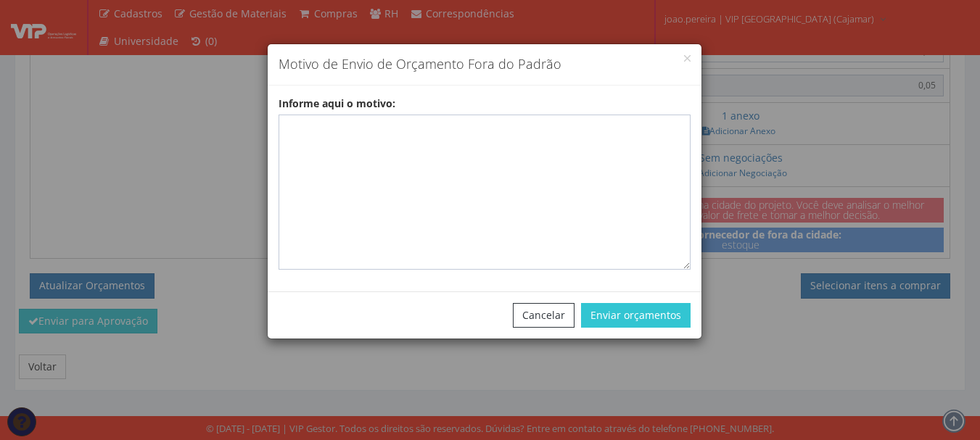
click at [395, 108] on div "Informe aqui o motivo:" at bounding box center [485, 182] width 434 height 173
click at [390, 152] on textarea "Informe aqui o motivo:" at bounding box center [484, 192] width 412 height 155
paste textarea "EPIS ou UNIFORMES - Pedido de compra para emissão de ficha de EPIS ou Uniformes…"
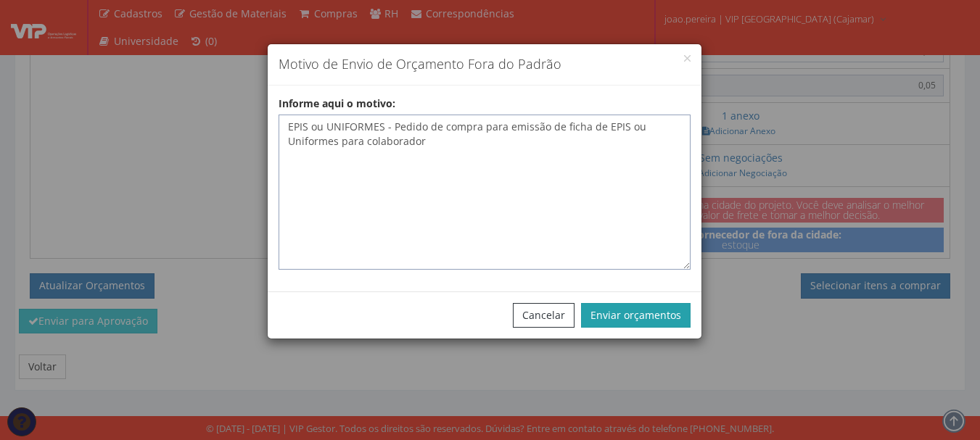
type textarea "EPIS ou UNIFORMES - Pedido de compra para emissão de ficha de EPIS ou Uniformes…"
click at [655, 309] on button "Enviar orçamentos" at bounding box center [635, 315] width 109 height 25
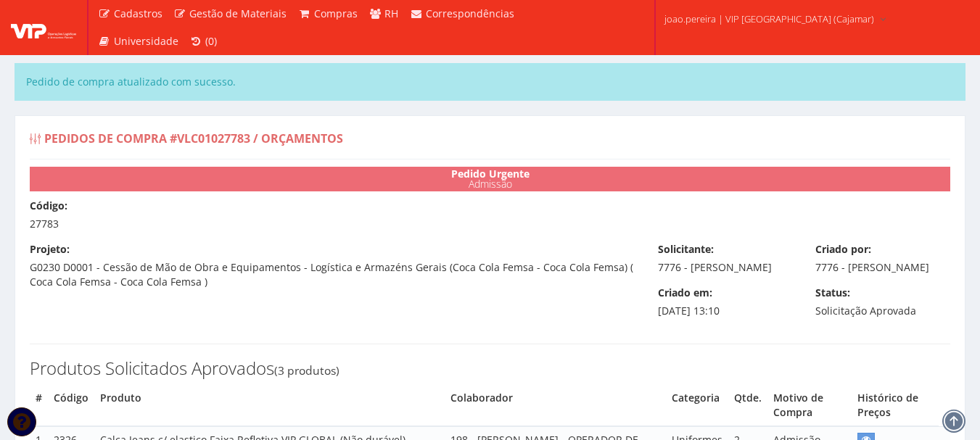
select select "0"
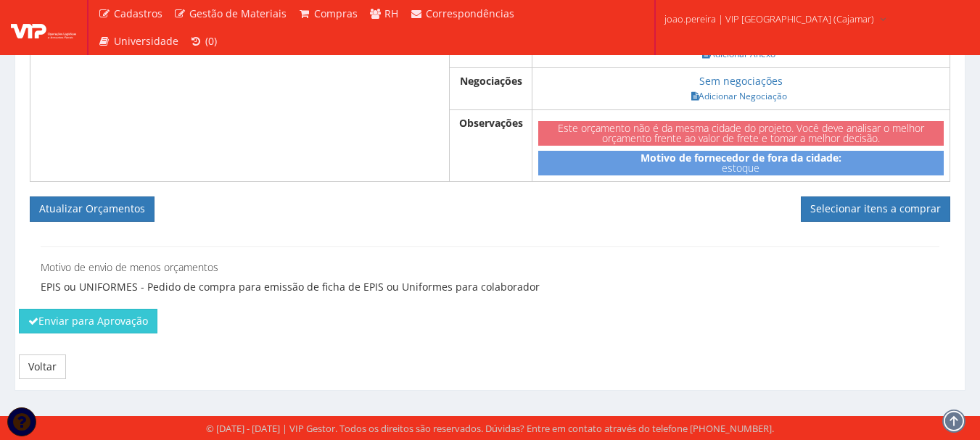
scroll to position [1010, 0]
click at [900, 215] on link "Selecionar itens a comprar" at bounding box center [874, 208] width 149 height 25
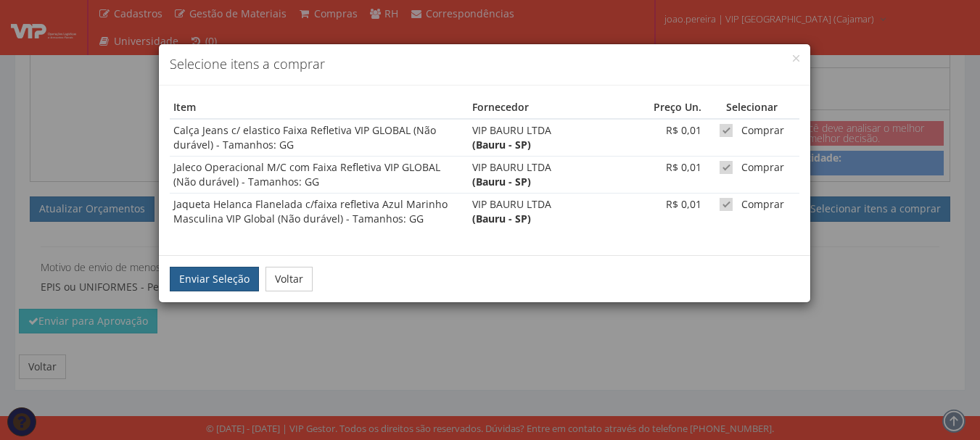
click at [213, 269] on button "Enviar Seleção" at bounding box center [214, 279] width 89 height 25
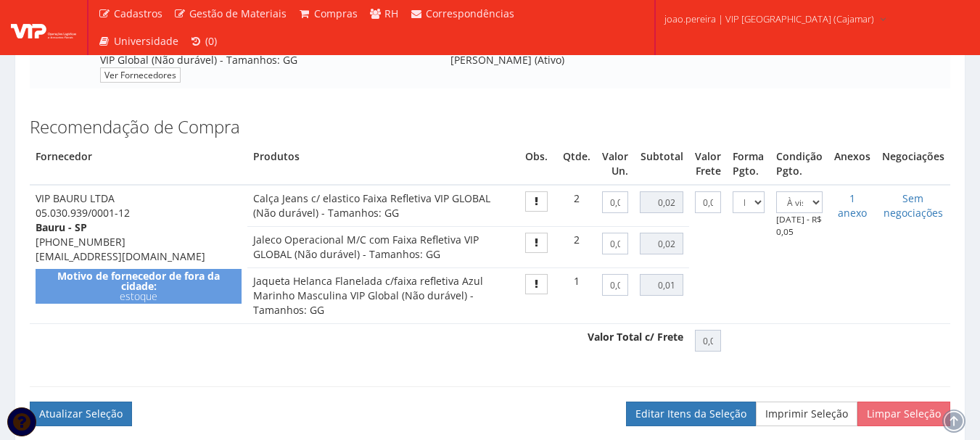
scroll to position [768, 0]
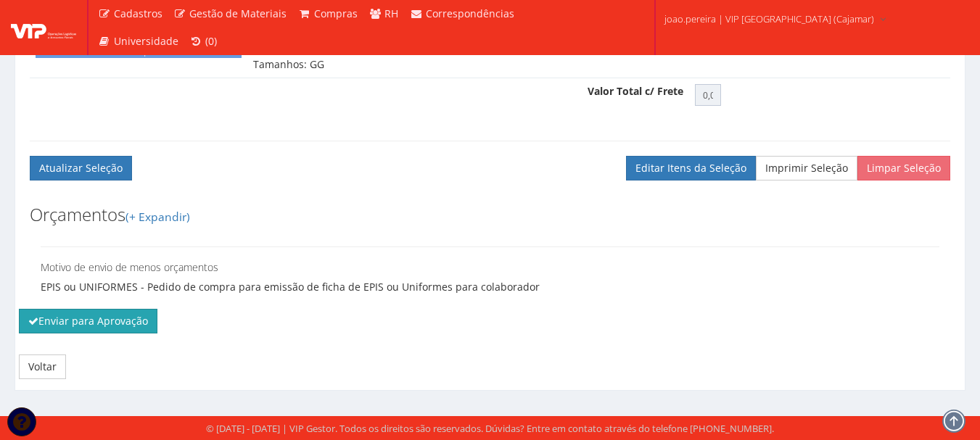
click at [113, 326] on button "Enviar para Aprovação" at bounding box center [88, 321] width 138 height 25
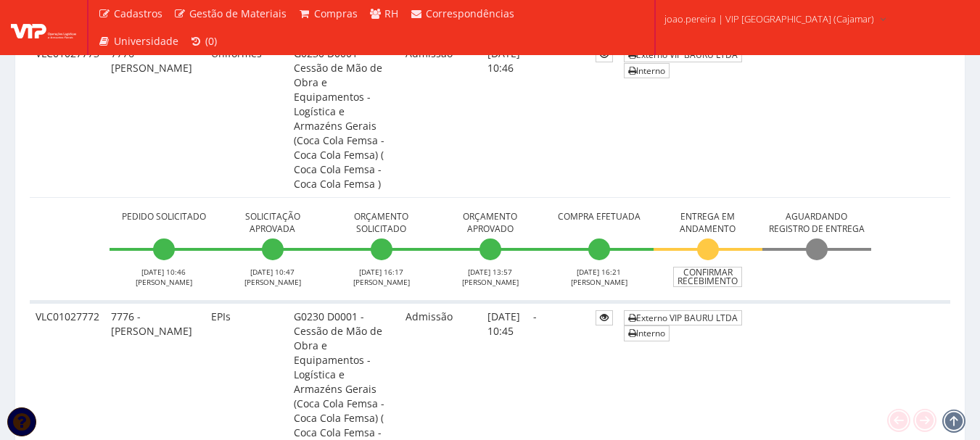
scroll to position [1523, 0]
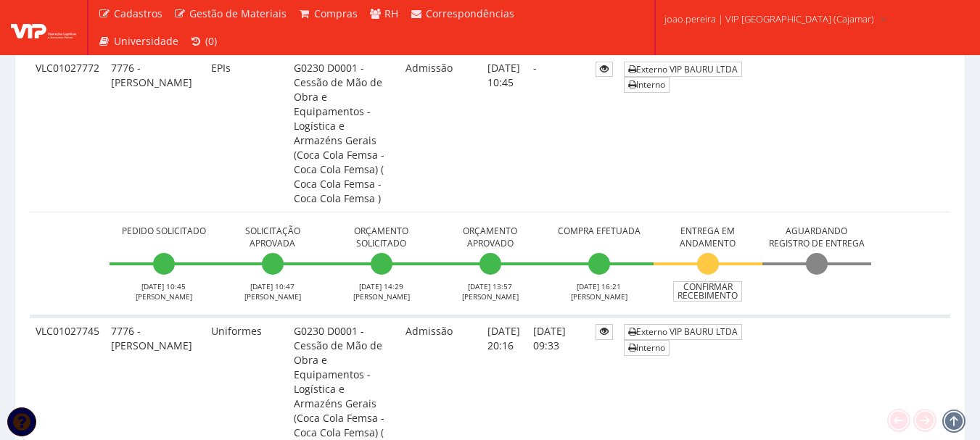
scroll to position [1885, 0]
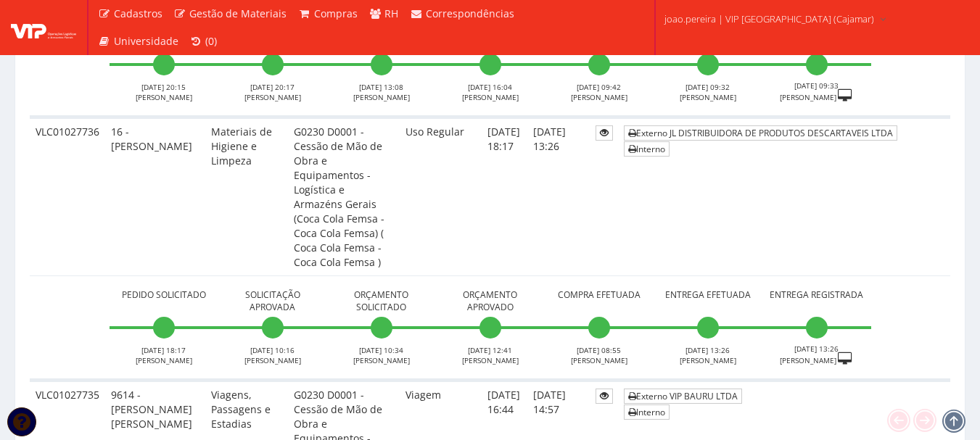
scroll to position [2610, 0]
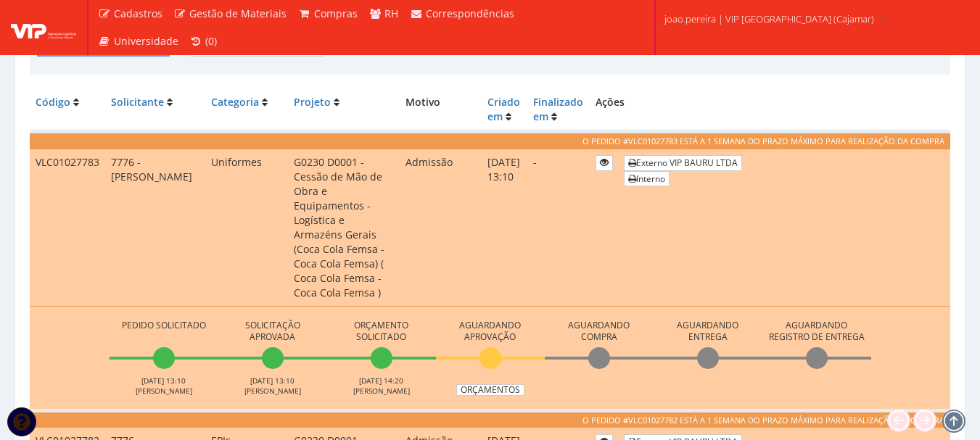
scroll to position [435, 0]
